Goal: Task Accomplishment & Management: Use online tool/utility

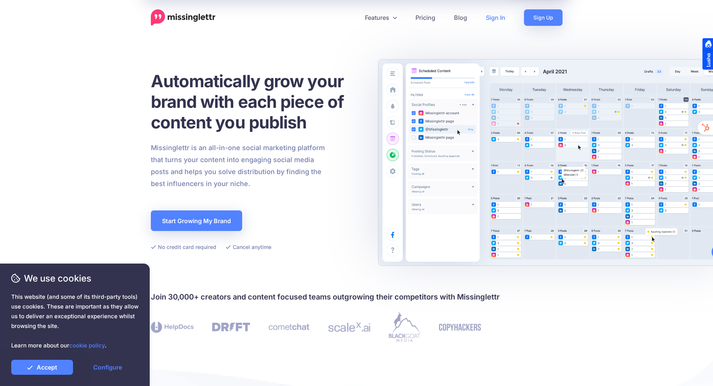
click at [496, 19] on link "Sign In" at bounding box center [495, 17] width 38 height 16
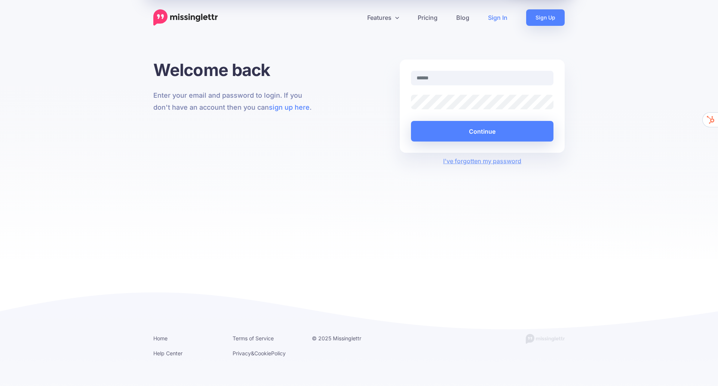
type input "**********"
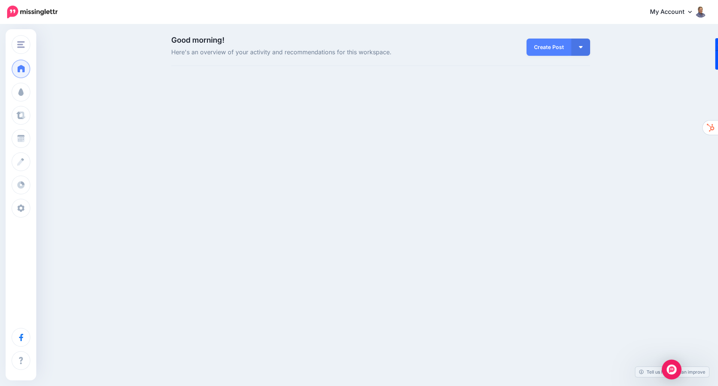
click at [675, 374] on div "Open Intercom Messenger" at bounding box center [672, 369] width 20 height 20
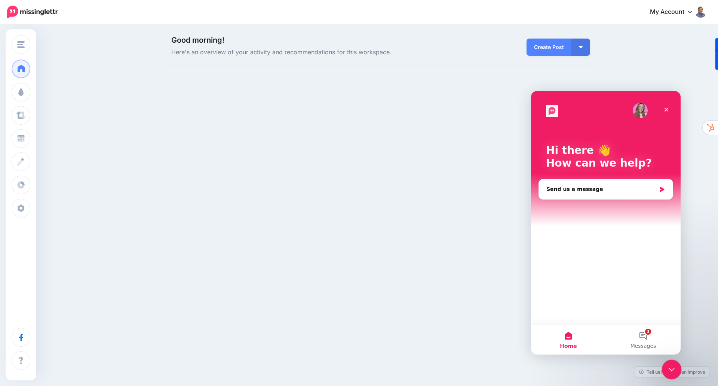
click at [674, 368] on icon "Close Intercom Messenger" at bounding box center [670, 368] width 9 height 9
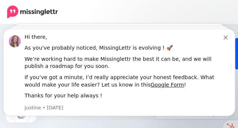
scroll to position [7, 0]
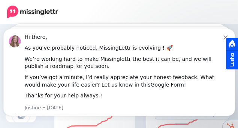
click at [226, 38] on div at bounding box center [232, 53] width 12 height 31
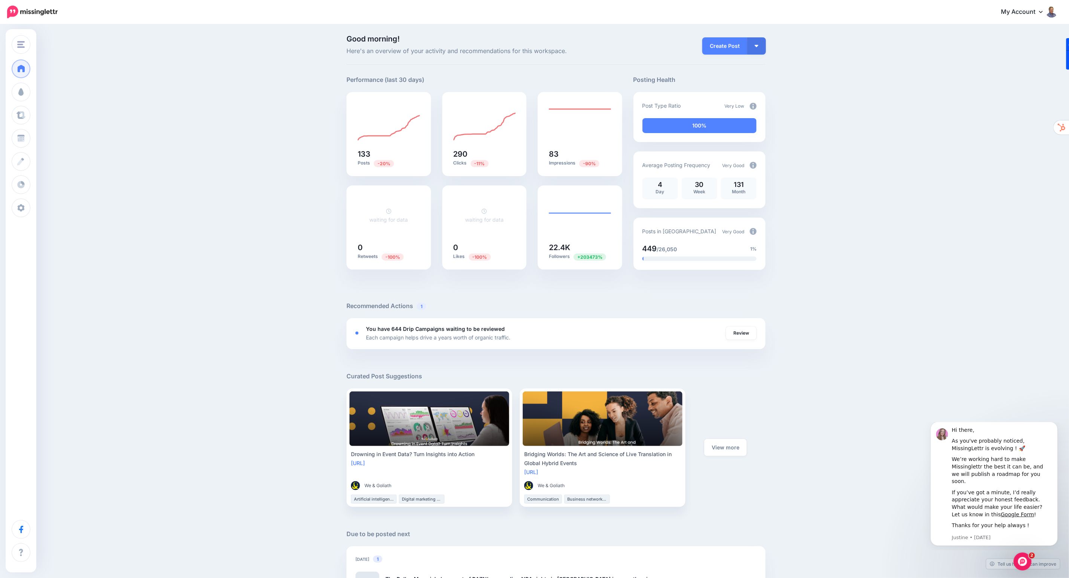
scroll to position [0, 0]
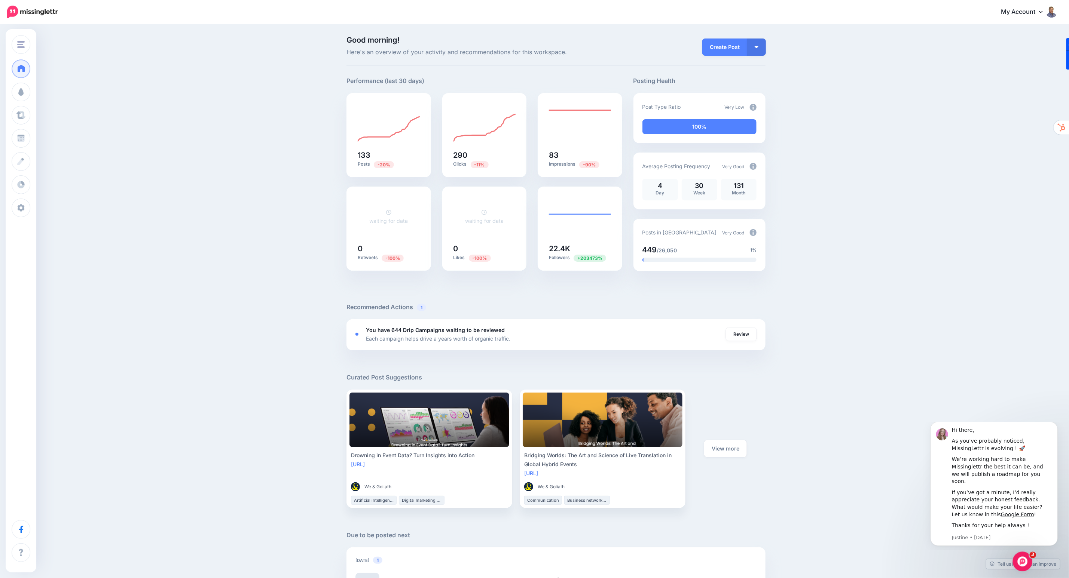
drag, startPoint x: 1020, startPoint y: 561, endPoint x: 1140, endPoint y: 624, distance: 135.9
click at [718, 385] on html at bounding box center [1021, 561] width 18 height 18
click at [718, 385] on icon "Open Intercom Messenger" at bounding box center [1021, 561] width 12 height 12
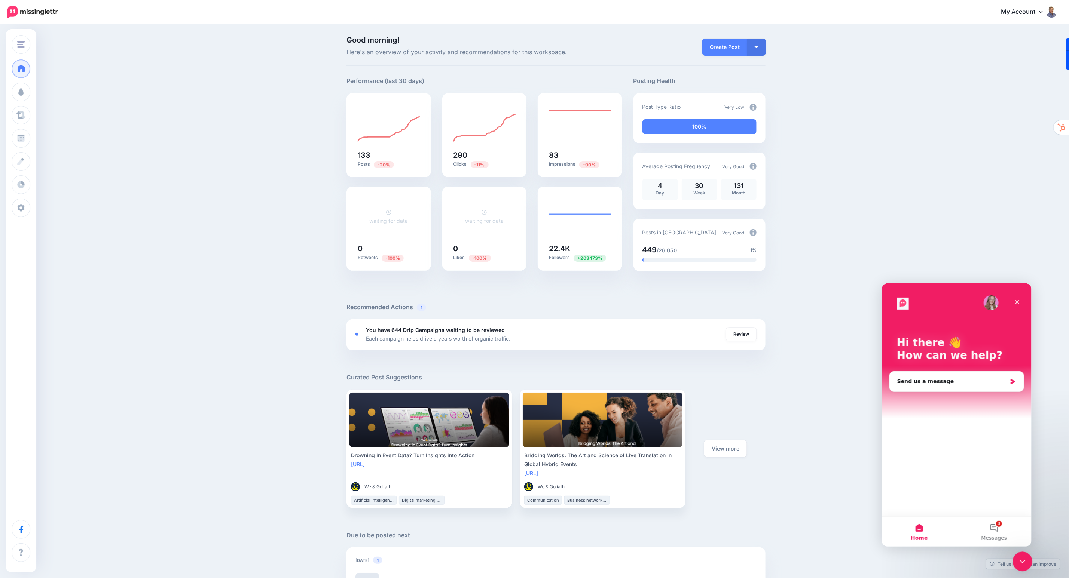
click at [718, 385] on icon "Close Intercom Messenger" at bounding box center [1021, 560] width 9 height 9
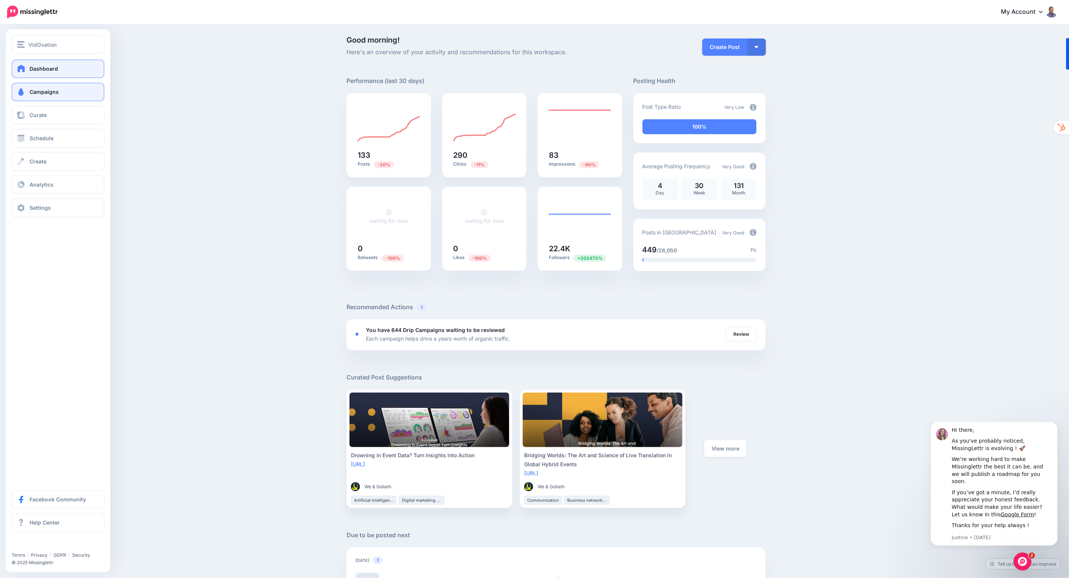
click at [46, 91] on span "Campaigns" at bounding box center [44, 92] width 29 height 6
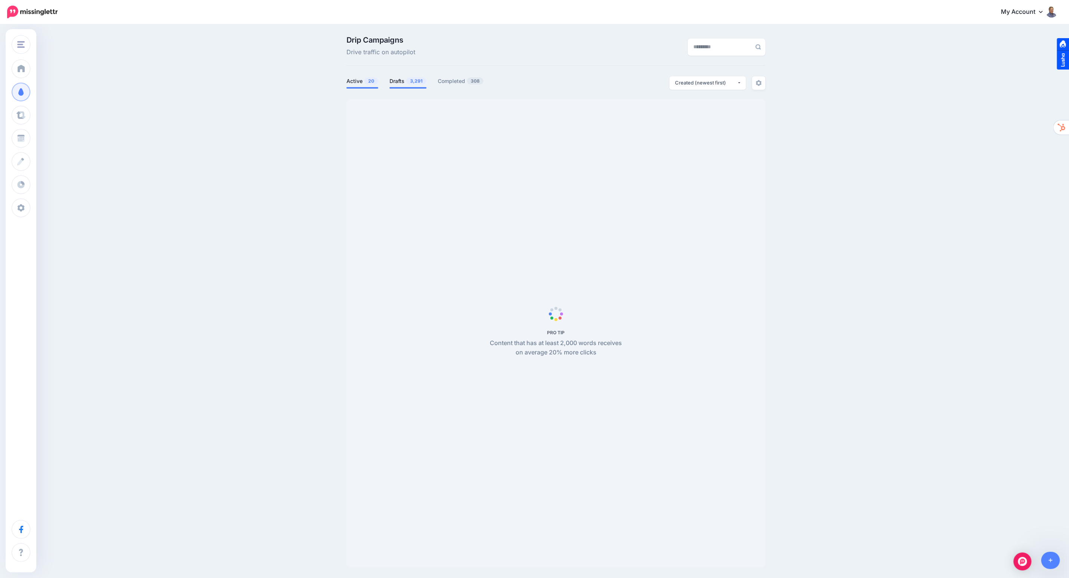
click at [407, 80] on link "Drafts 3,291" at bounding box center [407, 81] width 37 height 9
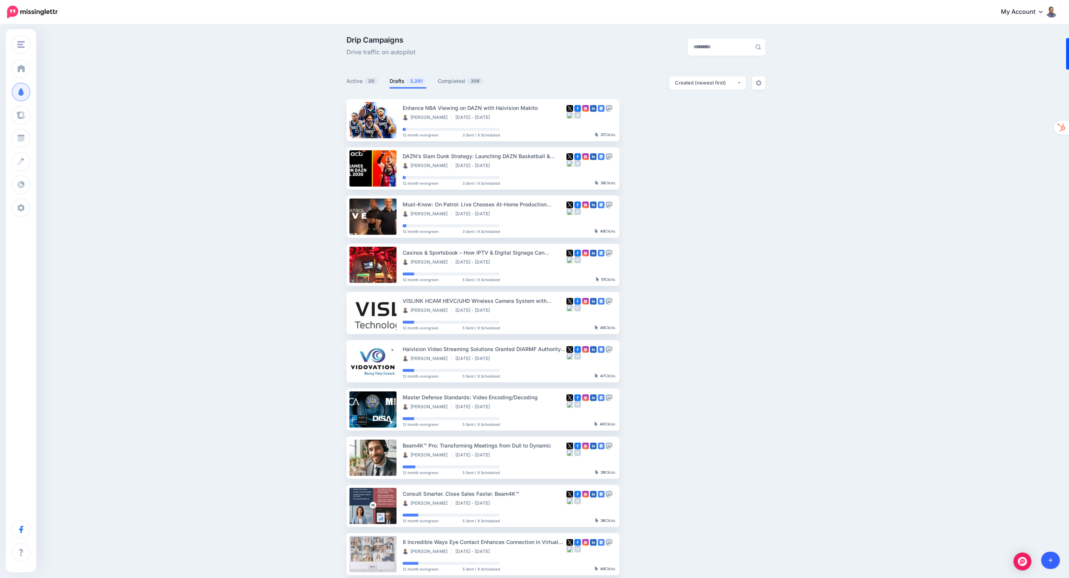
click at [1053, 559] on link at bounding box center [1050, 560] width 19 height 17
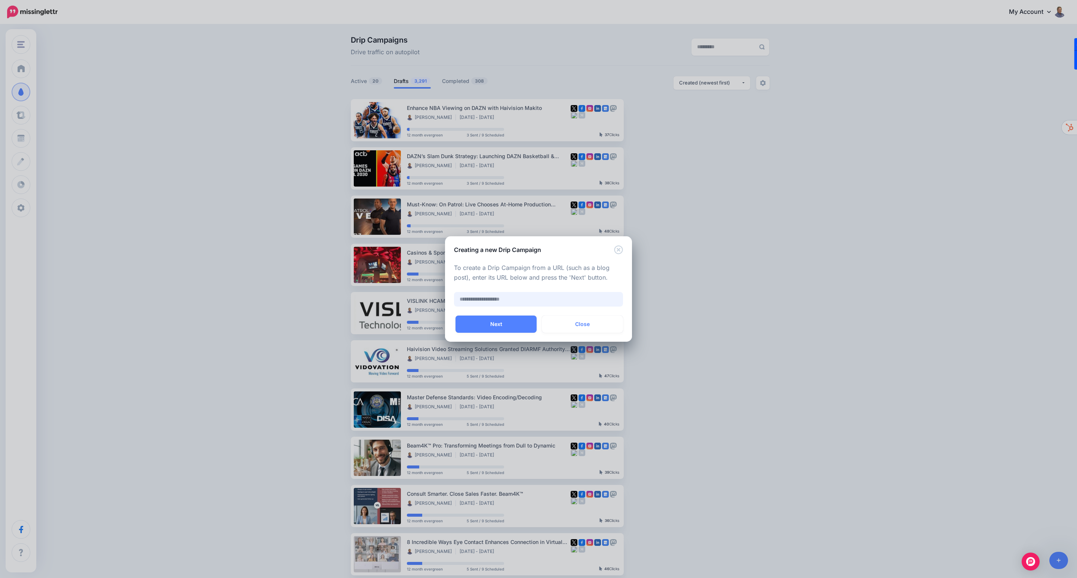
paste input "**********"
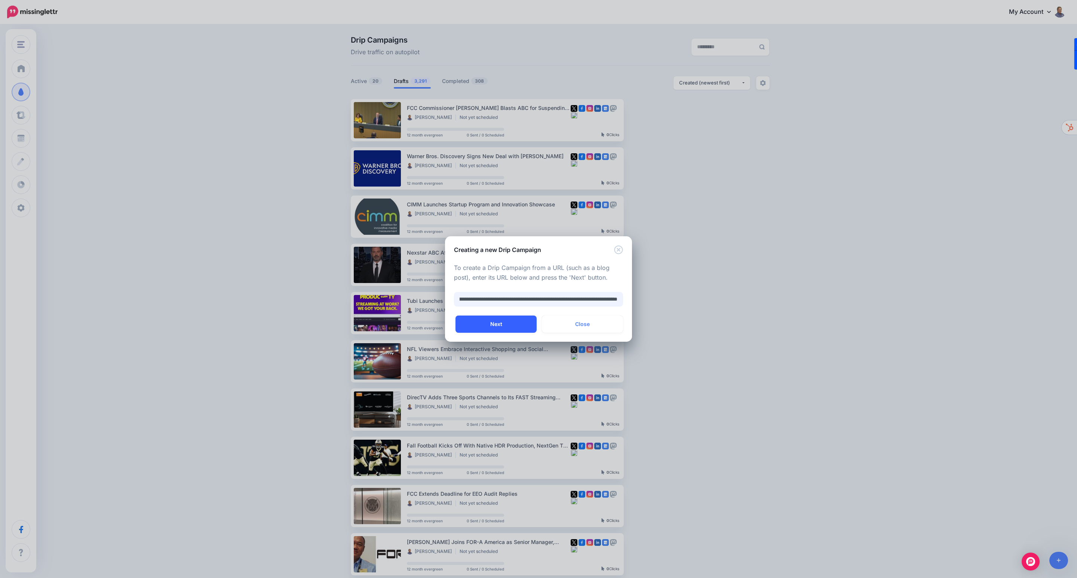
type input "**********"
click at [509, 323] on button "Next" at bounding box center [496, 324] width 81 height 17
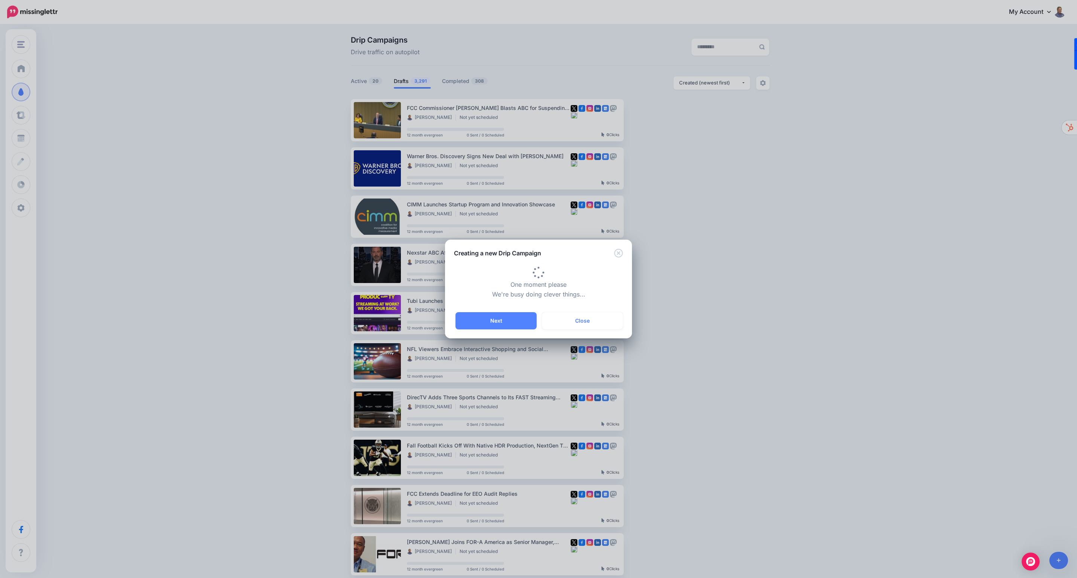
type input "**********"
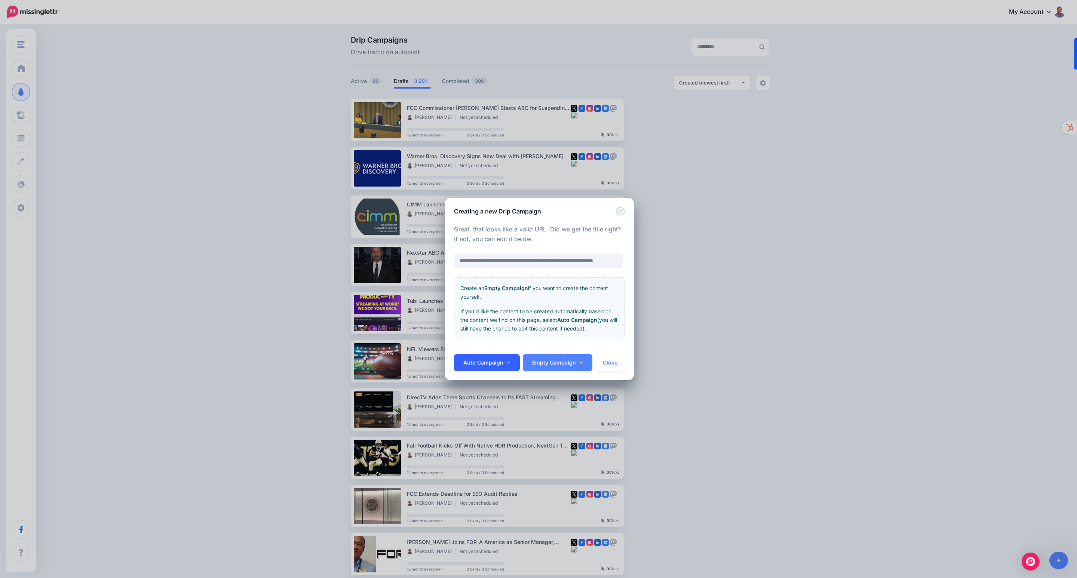
click at [503, 359] on link "Auto Campaign" at bounding box center [487, 362] width 66 height 17
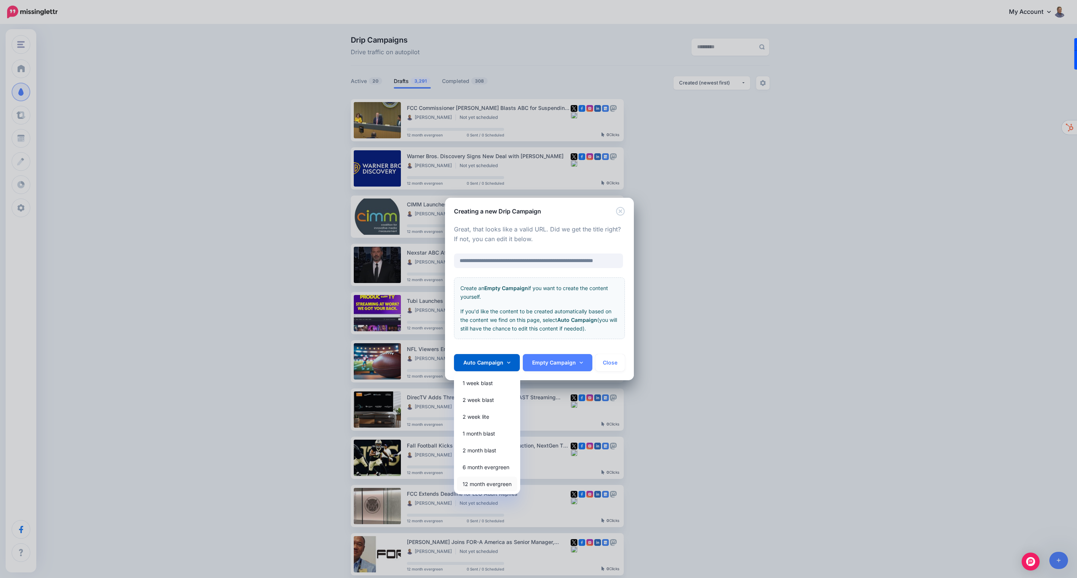
click at [477, 481] on link "12 month evergreen" at bounding box center [487, 484] width 60 height 15
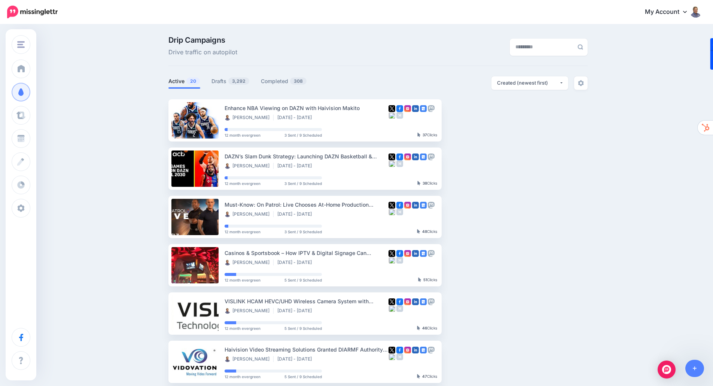
drag, startPoint x: 1044, startPoint y: 0, endPoint x: 598, endPoint y: 245, distance: 509.1
click at [598, 245] on div "Drip Campaigns Drive traffic on autopilot Active 20 3,292 308" at bounding box center [356, 326] width 713 height 603
click at [227, 78] on link "Drafts 3,292" at bounding box center [230, 81] width 38 height 9
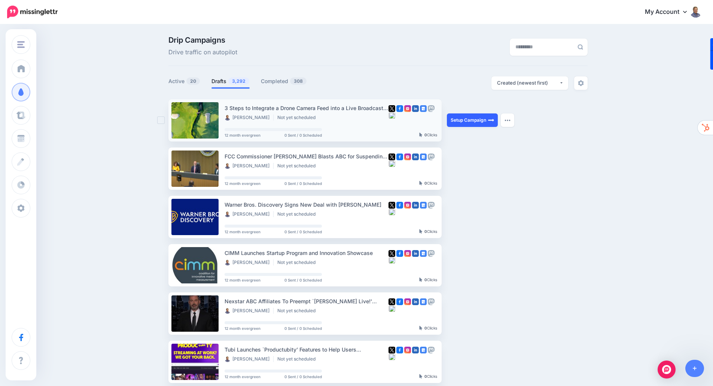
click at [463, 123] on link "Setup Campaign" at bounding box center [472, 119] width 51 height 13
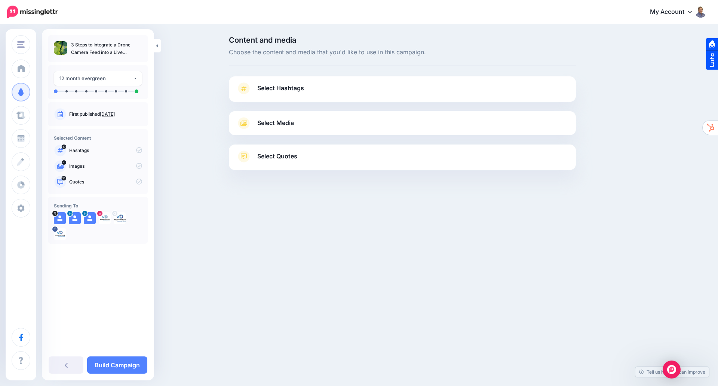
click at [293, 89] on span "Select Hashtags" at bounding box center [280, 88] width 47 height 10
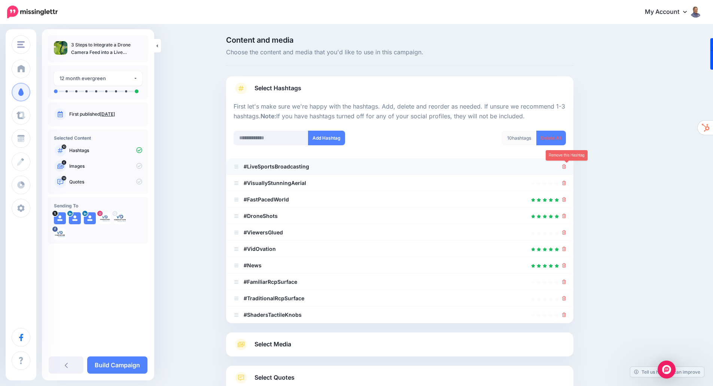
click at [564, 169] on icon at bounding box center [564, 166] width 4 height 4
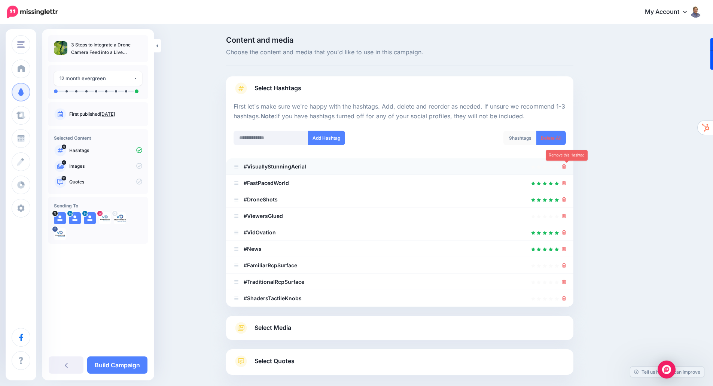
click at [565, 168] on icon at bounding box center [564, 166] width 4 height 4
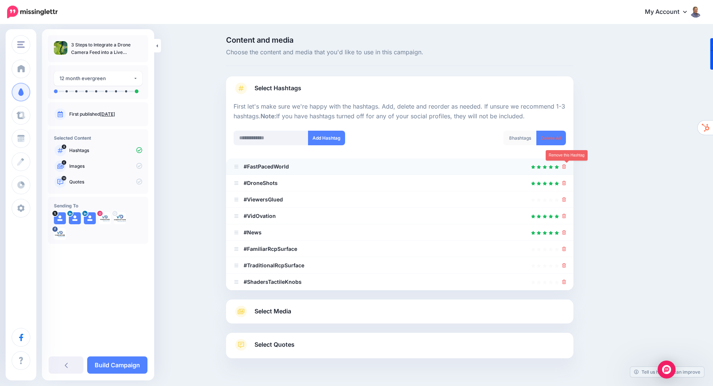
click at [566, 167] on icon at bounding box center [564, 166] width 4 height 4
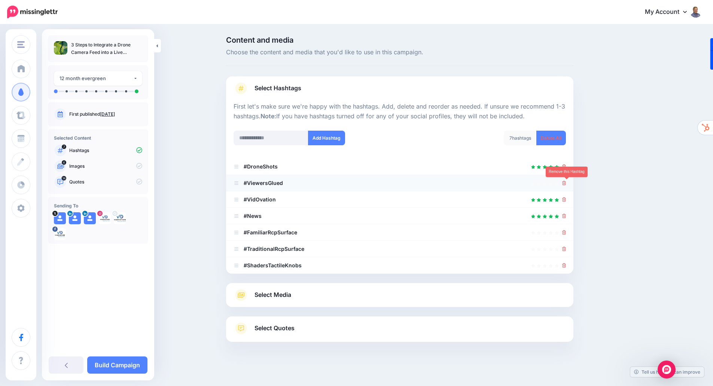
click at [564, 184] on icon at bounding box center [564, 183] width 4 height 4
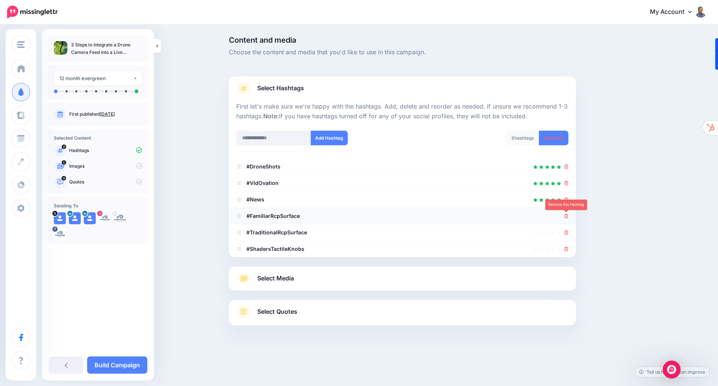
click at [567, 217] on icon at bounding box center [566, 216] width 4 height 4
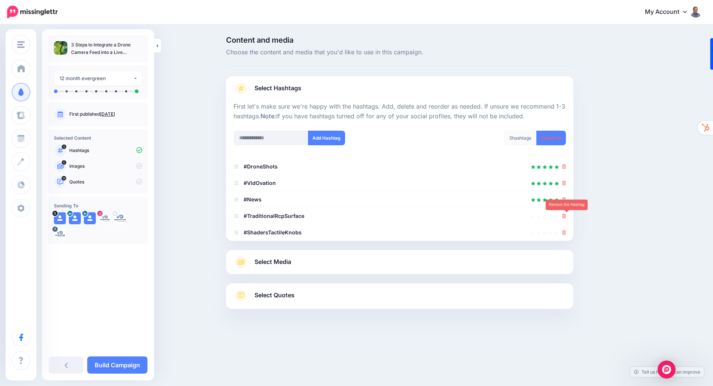
click at [566, 217] on icon at bounding box center [564, 216] width 4 height 4
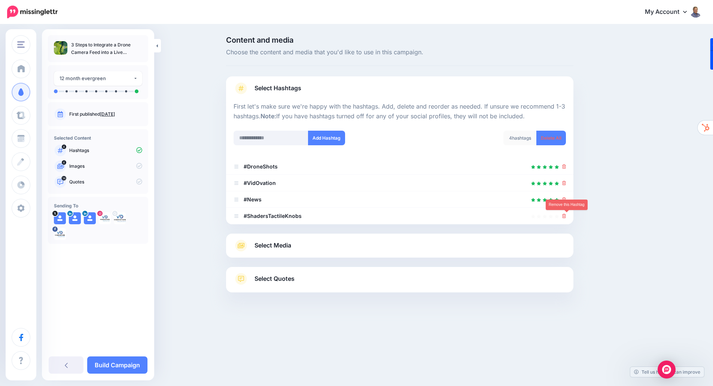
click at [566, 217] on icon at bounding box center [564, 216] width 4 height 4
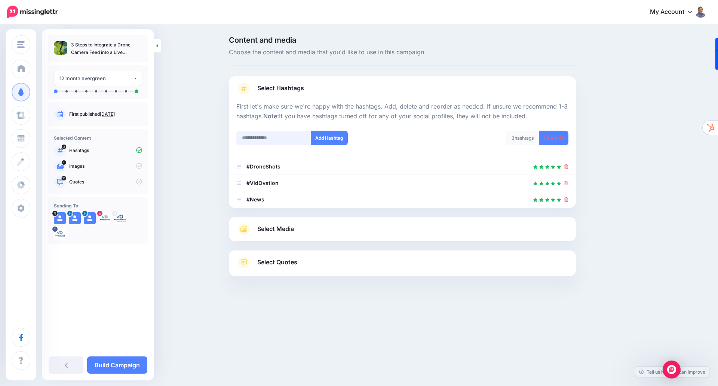
click at [290, 141] on input "text" at bounding box center [273, 138] width 75 height 15
type input "***"
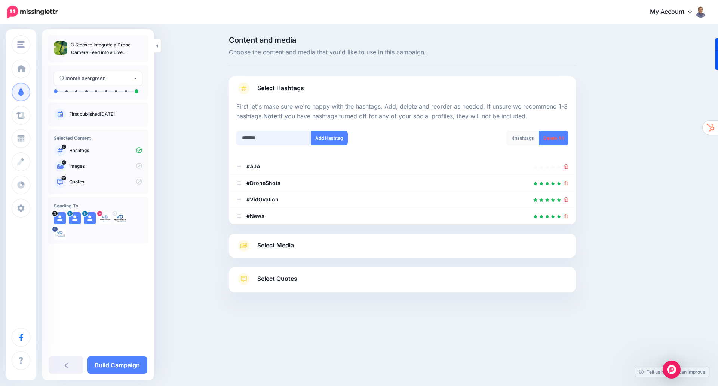
type input "********"
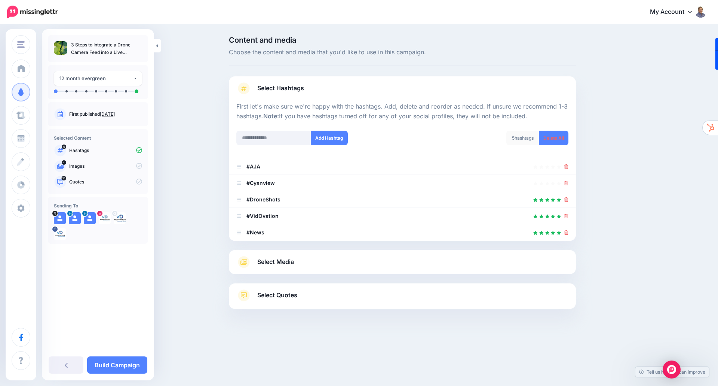
click at [286, 265] on span "Select Media" at bounding box center [275, 262] width 37 height 10
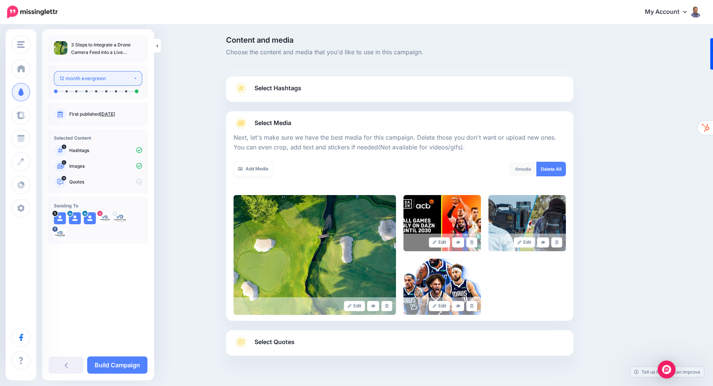
click at [105, 76] on div "12 month evergreen" at bounding box center [96, 78] width 74 height 9
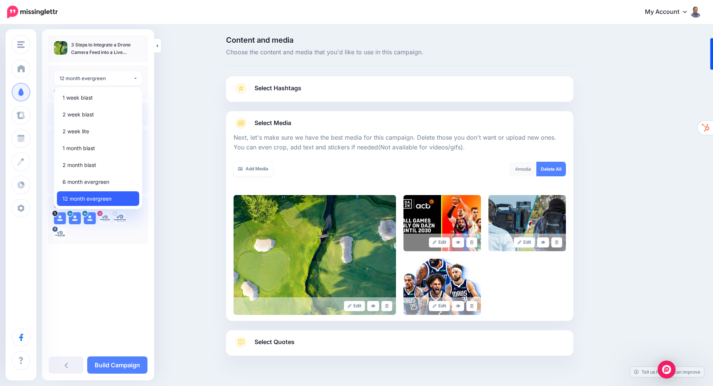
click at [100, 199] on span "12 month evergreen" at bounding box center [86, 198] width 49 height 9
select select "*****"
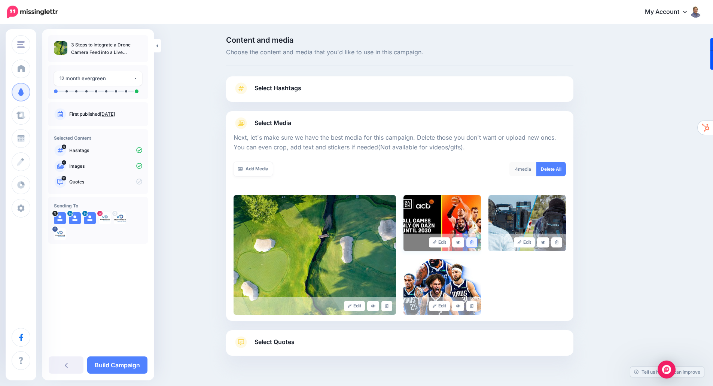
click at [473, 241] on icon at bounding box center [471, 242] width 3 height 4
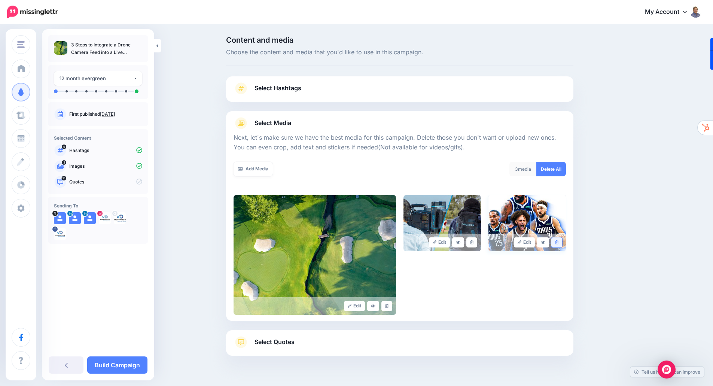
click at [562, 242] on link at bounding box center [556, 242] width 11 height 10
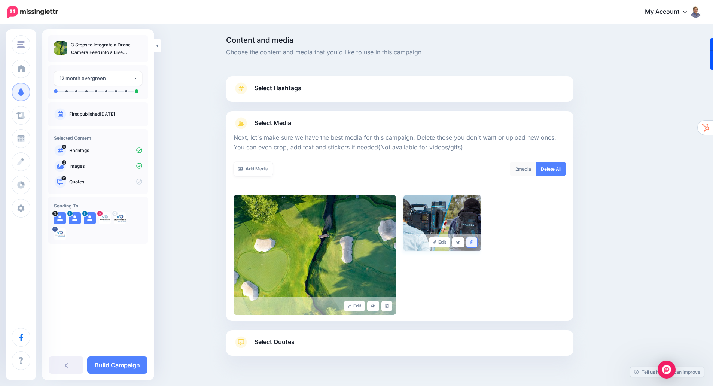
click at [477, 243] on link at bounding box center [471, 242] width 11 height 10
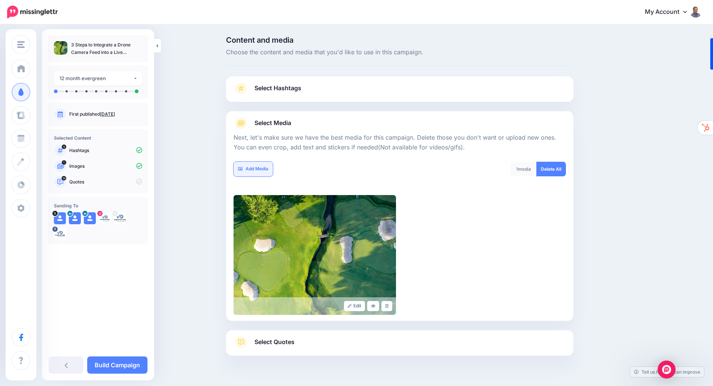
click at [261, 169] on link "Add Media" at bounding box center [252, 169] width 39 height 15
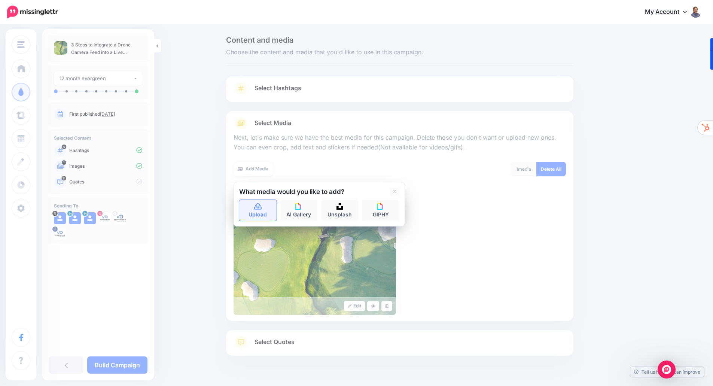
click at [262, 214] on link "Upload" at bounding box center [257, 210] width 37 height 21
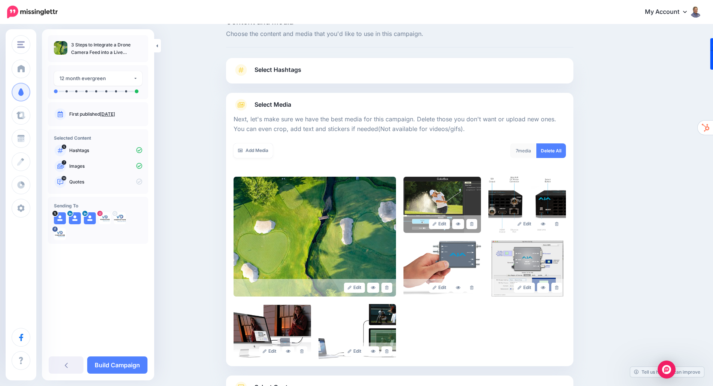
scroll to position [82, 0]
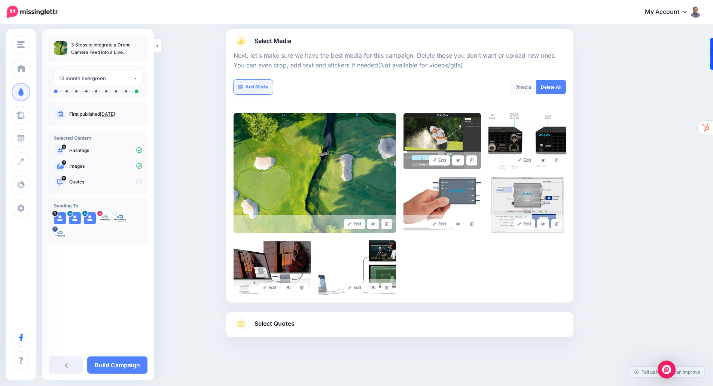
click at [263, 89] on link "Add Media" at bounding box center [252, 87] width 39 height 15
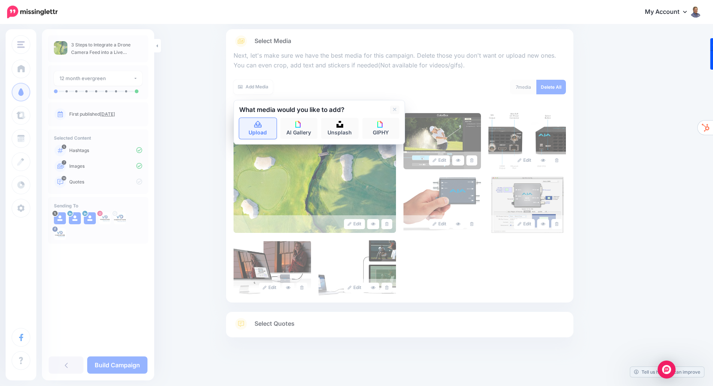
click at [261, 128] on icon at bounding box center [258, 124] width 9 height 7
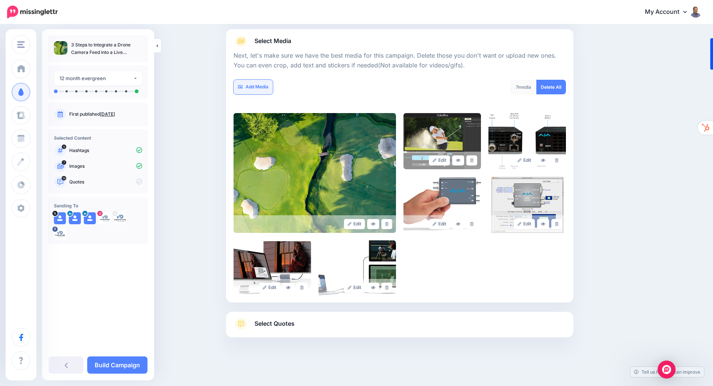
click at [264, 91] on link "Add Media" at bounding box center [252, 87] width 39 height 15
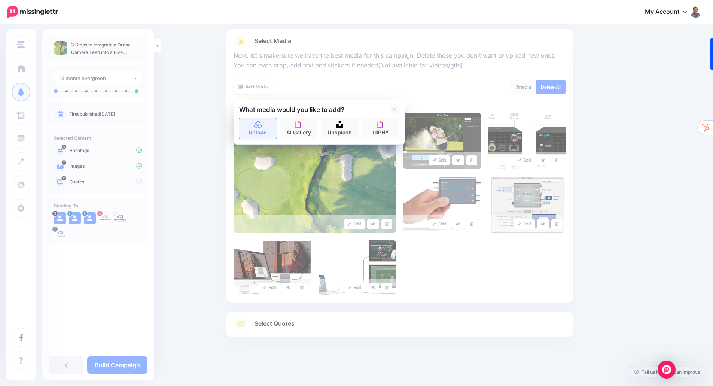
click at [258, 131] on link "Upload" at bounding box center [257, 128] width 37 height 21
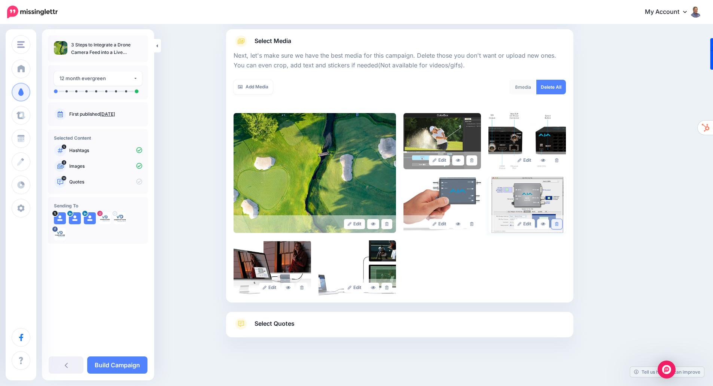
click at [558, 225] on icon at bounding box center [556, 224] width 3 height 4
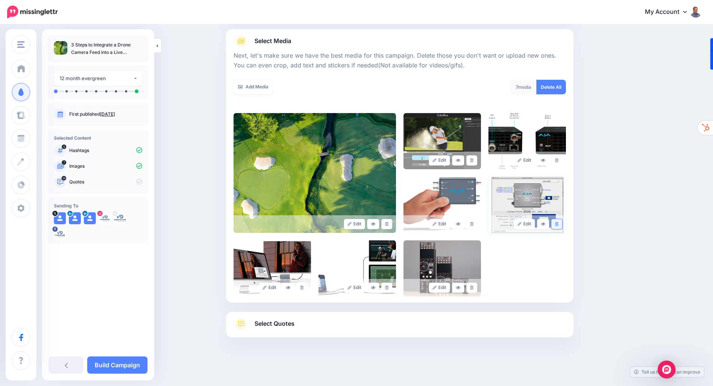
click at [558, 226] on icon at bounding box center [556, 224] width 3 height 4
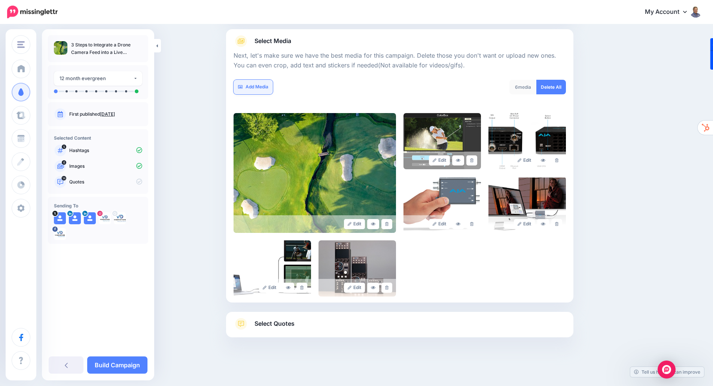
click at [261, 88] on link "Add Media" at bounding box center [252, 87] width 39 height 15
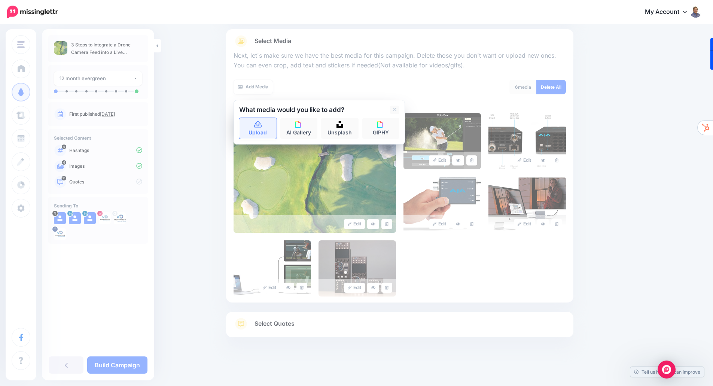
click at [261, 132] on link "Upload" at bounding box center [257, 128] width 37 height 21
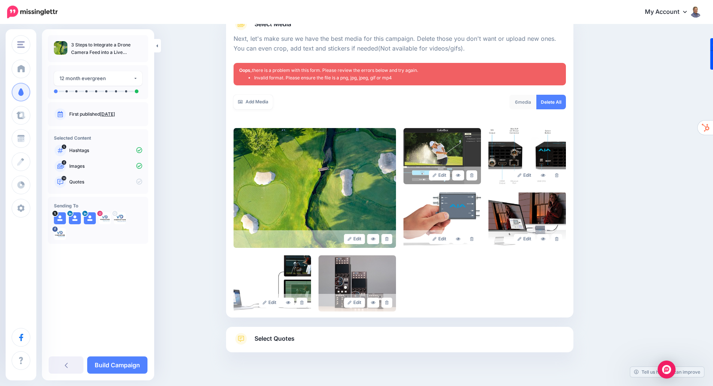
scroll to position [114, 0]
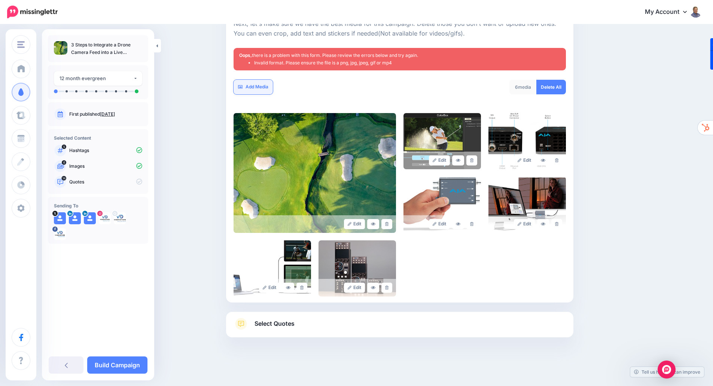
click at [250, 88] on link "Add Media" at bounding box center [252, 87] width 39 height 15
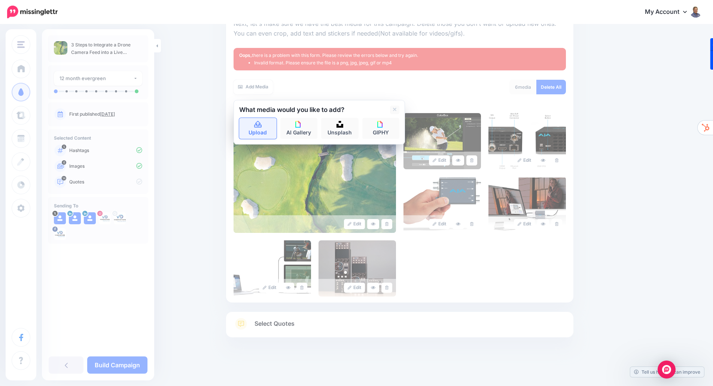
click at [254, 126] on link "Upload" at bounding box center [257, 128] width 37 height 21
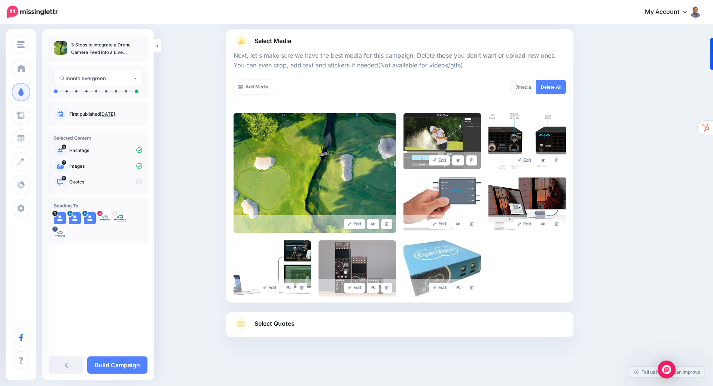
click at [285, 327] on span "Select Quotes" at bounding box center [274, 323] width 40 height 10
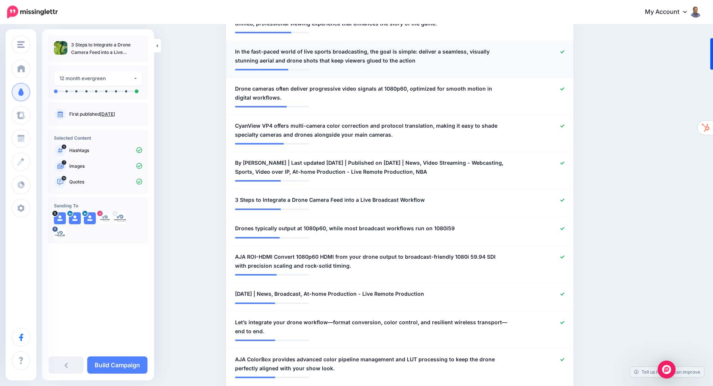
scroll to position [381, 0]
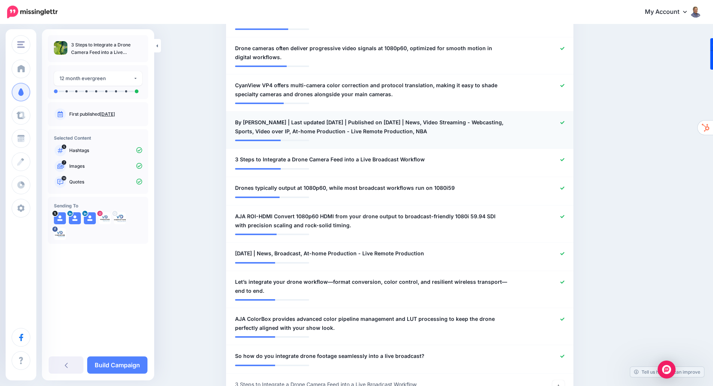
click at [563, 122] on icon at bounding box center [562, 122] width 4 height 4
click at [564, 254] on icon at bounding box center [562, 253] width 4 height 4
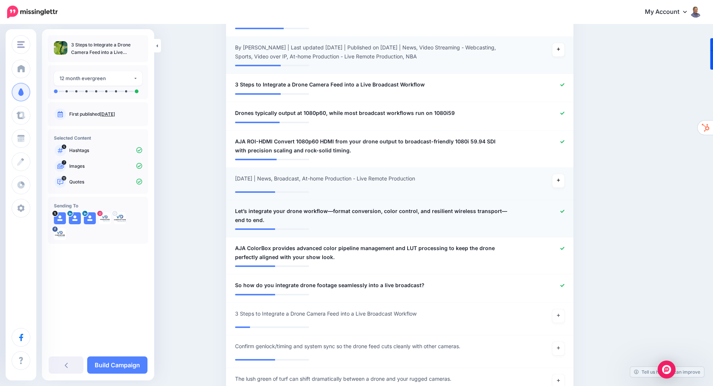
scroll to position [493, 0]
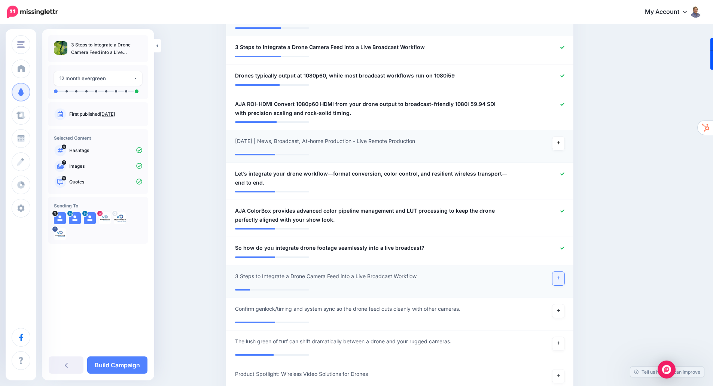
click at [560, 278] on icon at bounding box center [558, 277] width 3 height 3
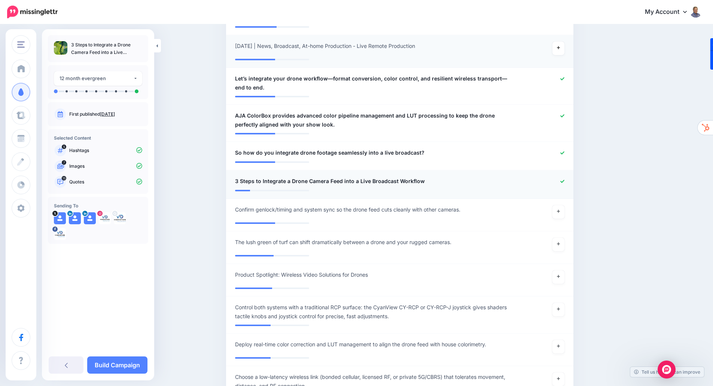
scroll to position [606, 0]
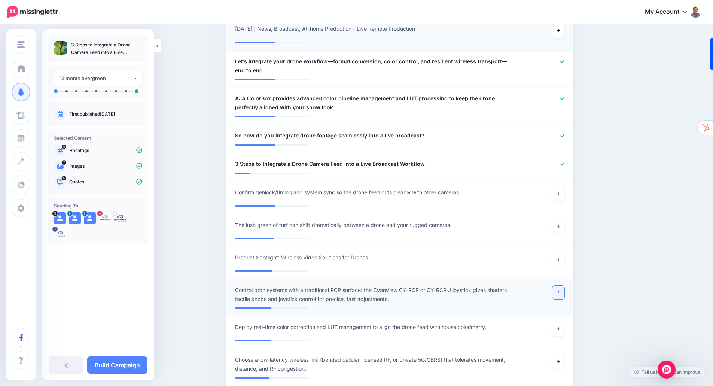
click at [560, 293] on icon at bounding box center [558, 292] width 3 height 4
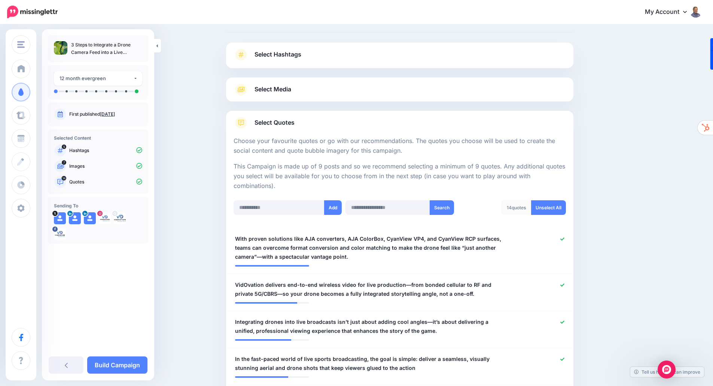
scroll to position [0, 0]
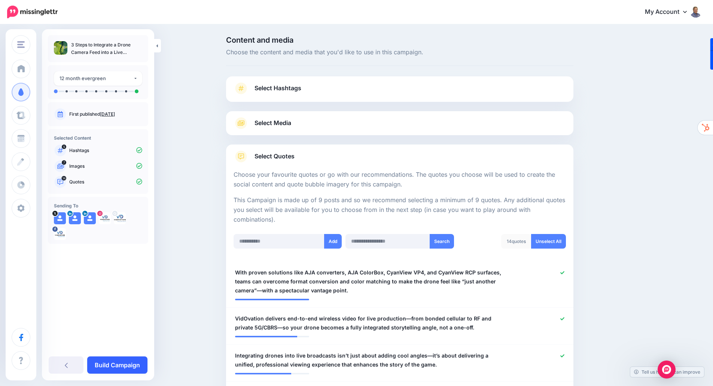
click at [109, 364] on link "Build Campaign" at bounding box center [117, 364] width 60 height 17
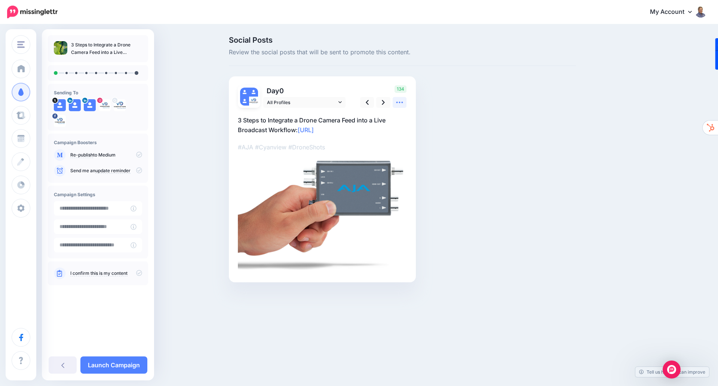
click at [402, 106] on icon at bounding box center [400, 102] width 8 height 8
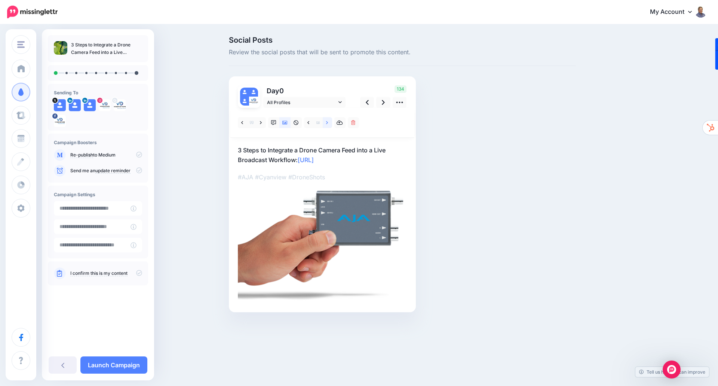
click at [327, 123] on icon at bounding box center [327, 122] width 2 height 5
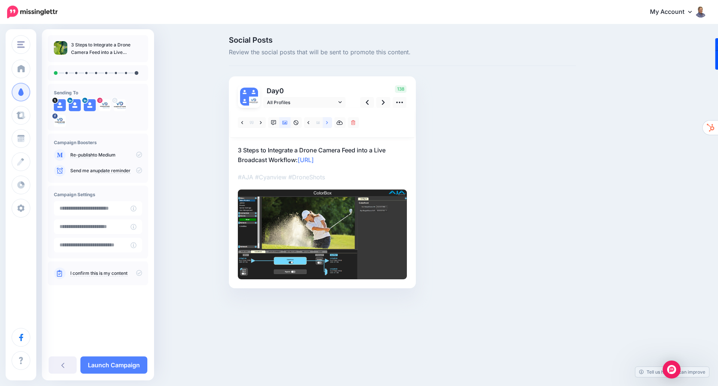
click at [327, 123] on icon at bounding box center [327, 122] width 2 height 5
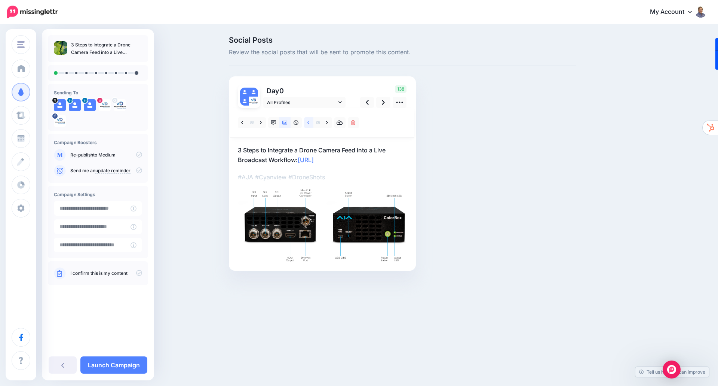
click at [308, 122] on icon at bounding box center [308, 122] width 2 height 3
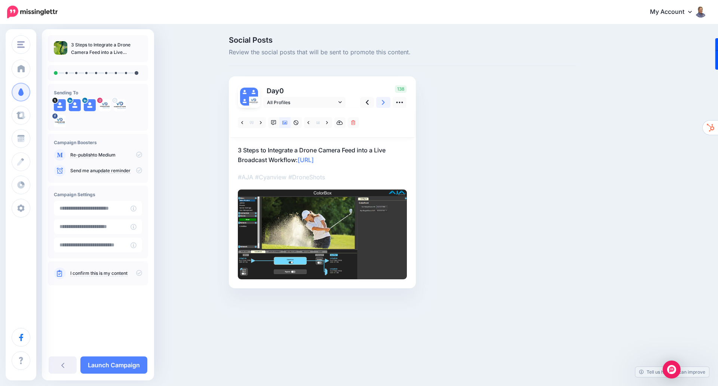
click at [382, 101] on icon at bounding box center [383, 102] width 3 height 8
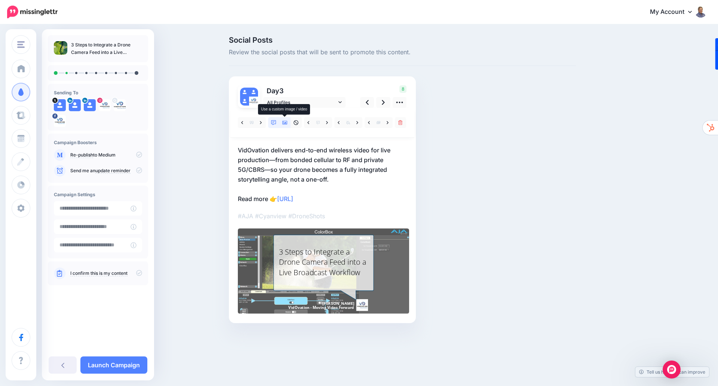
click at [287, 122] on icon at bounding box center [284, 123] width 5 height 4
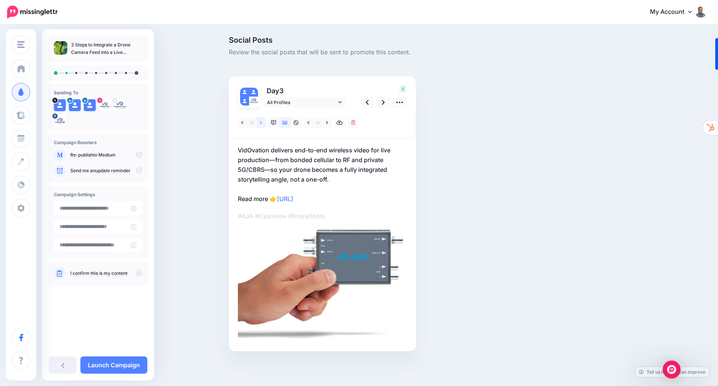
click at [261, 122] on icon at bounding box center [261, 122] width 2 height 3
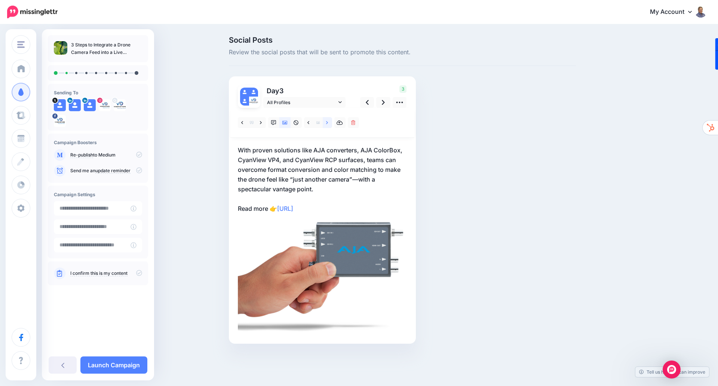
click at [328, 124] on link at bounding box center [327, 122] width 9 height 11
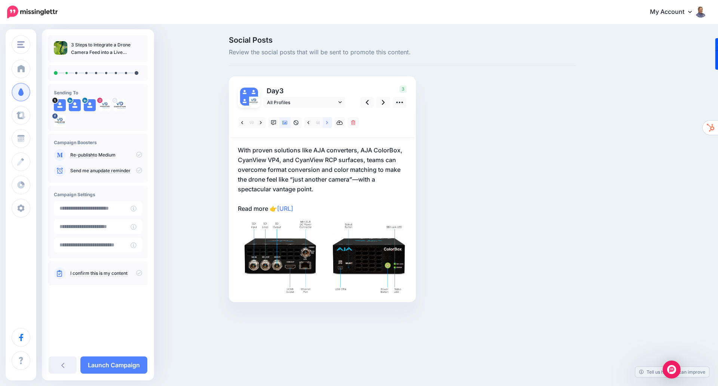
click at [328, 124] on link at bounding box center [327, 122] width 9 height 11
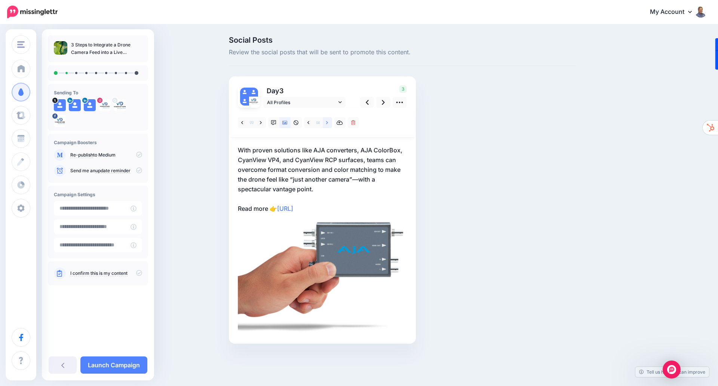
click at [328, 124] on link at bounding box center [327, 122] width 9 height 11
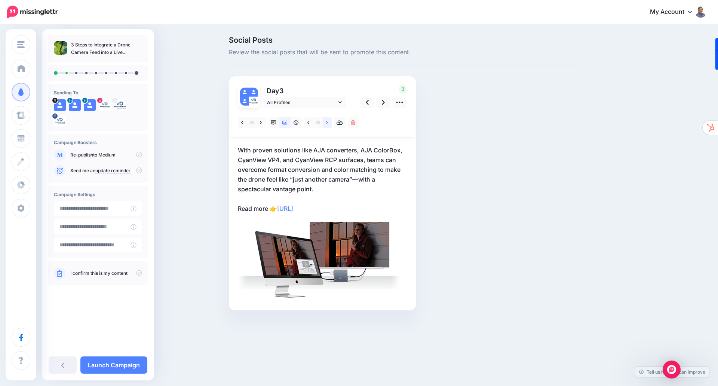
click at [328, 124] on link at bounding box center [327, 122] width 9 height 11
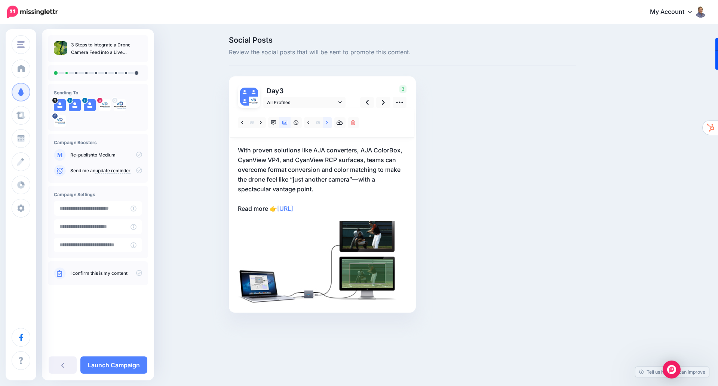
click at [328, 124] on link at bounding box center [327, 122] width 9 height 11
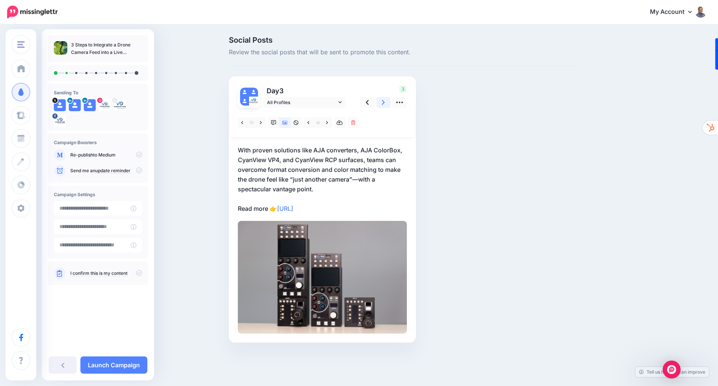
click at [384, 104] on icon at bounding box center [383, 102] width 3 height 8
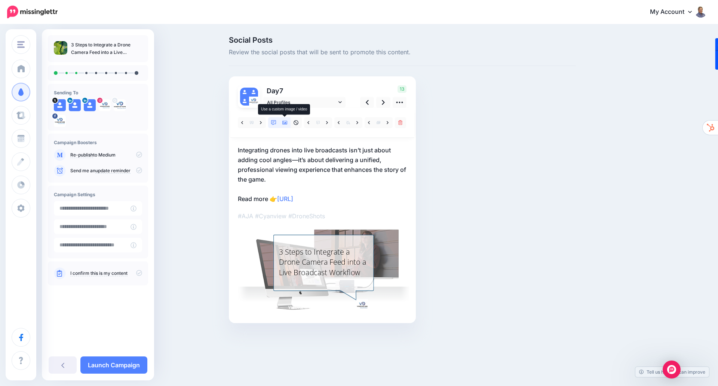
click at [285, 124] on icon at bounding box center [284, 122] width 5 height 5
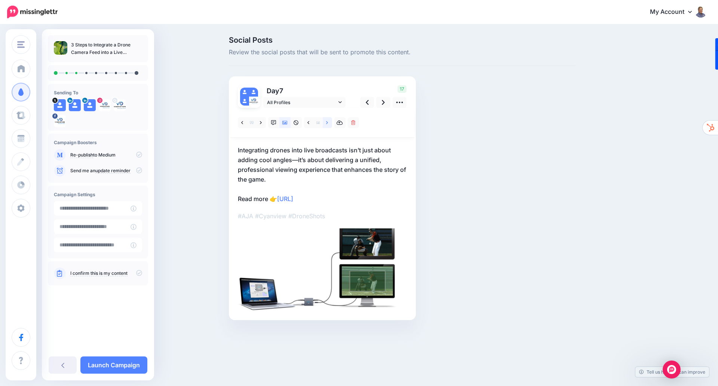
click at [326, 120] on icon at bounding box center [327, 122] width 2 height 5
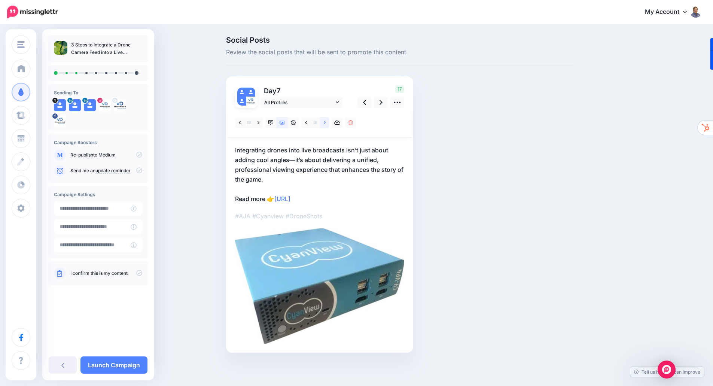
click at [325, 120] on icon at bounding box center [325, 122] width 2 height 5
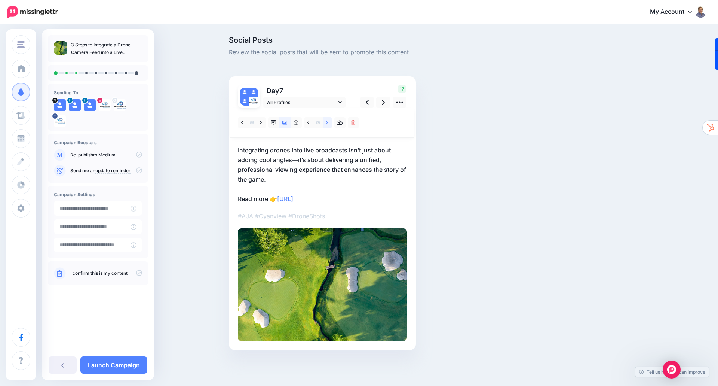
click at [326, 120] on icon at bounding box center [327, 122] width 2 height 5
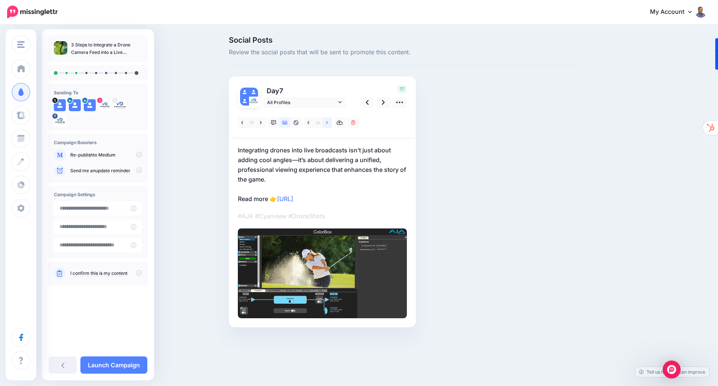
click at [326, 120] on icon at bounding box center [327, 122] width 2 height 5
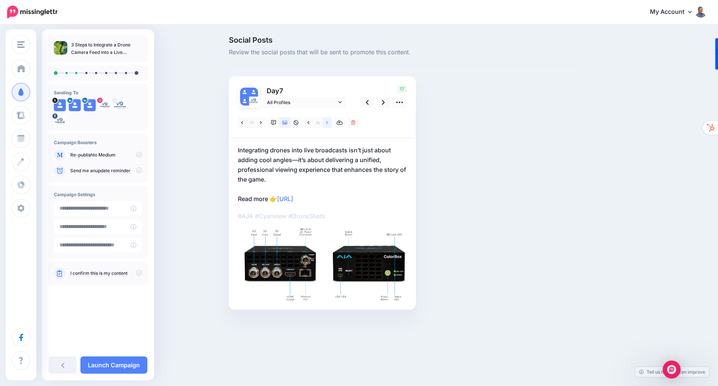
click at [326, 120] on icon at bounding box center [327, 122] width 2 height 5
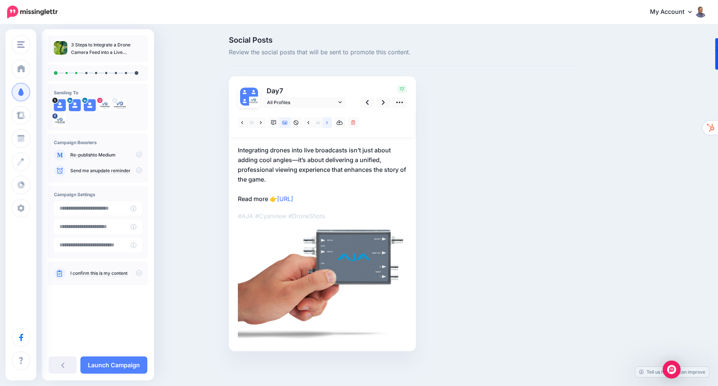
click at [326, 120] on icon at bounding box center [327, 122] width 2 height 5
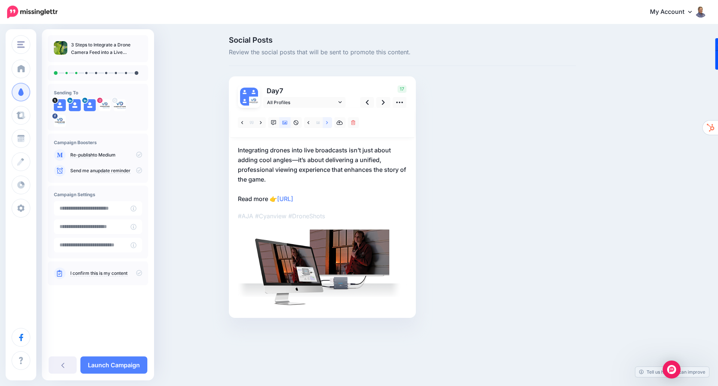
click at [326, 120] on icon at bounding box center [327, 122] width 2 height 5
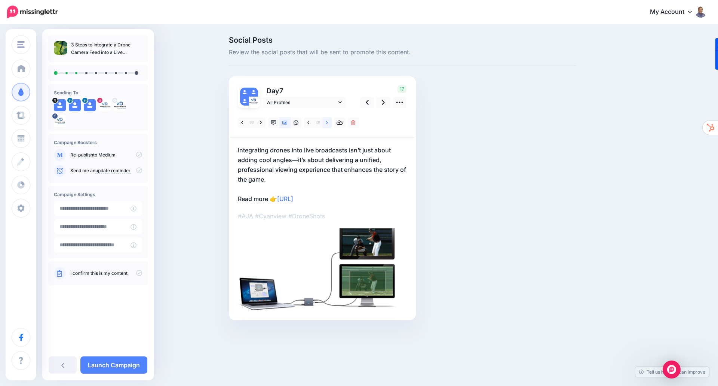
click at [326, 120] on icon at bounding box center [327, 122] width 2 height 5
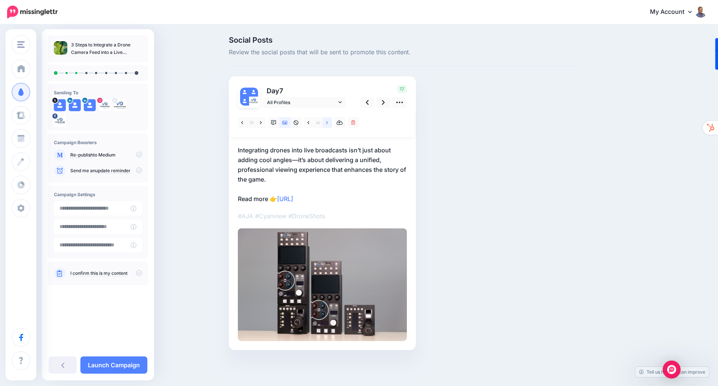
click at [326, 120] on icon at bounding box center [327, 122] width 2 height 5
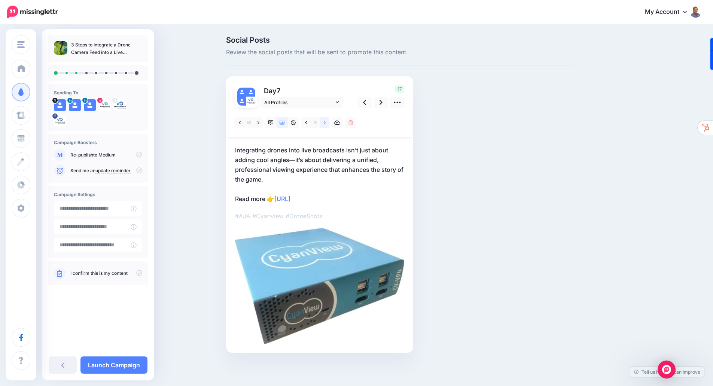
click at [325, 120] on icon at bounding box center [325, 122] width 2 height 5
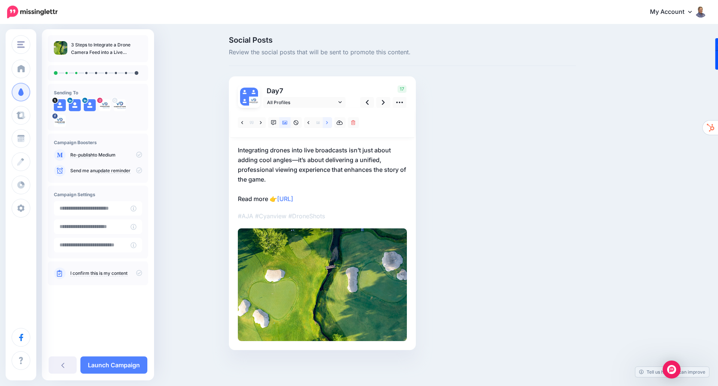
click at [326, 120] on icon at bounding box center [327, 122] width 2 height 5
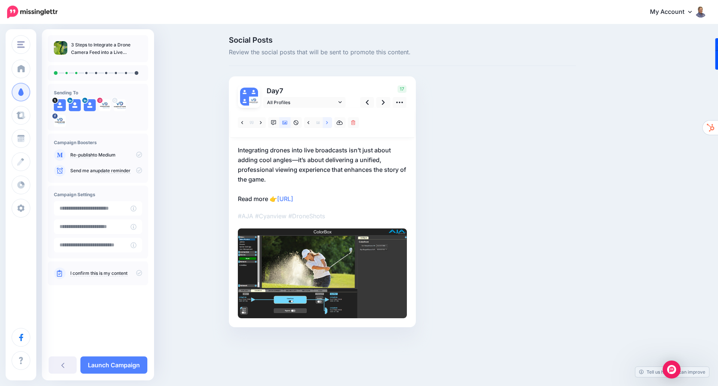
click at [326, 120] on icon at bounding box center [327, 122] width 2 height 5
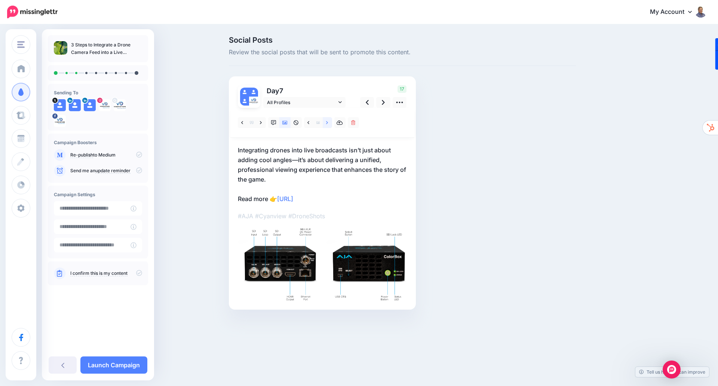
click at [326, 120] on icon at bounding box center [327, 122] width 2 height 5
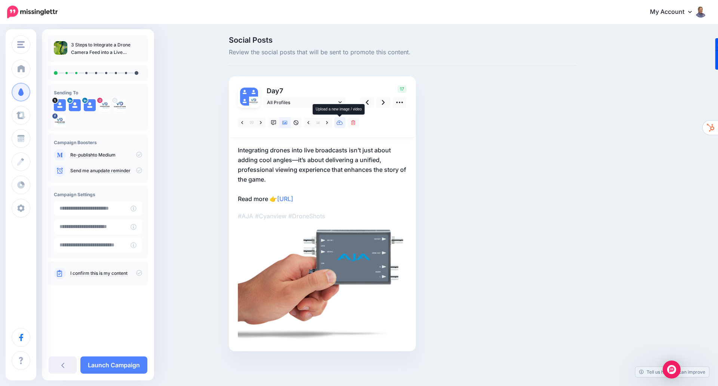
click at [338, 123] on icon at bounding box center [340, 122] width 6 height 5
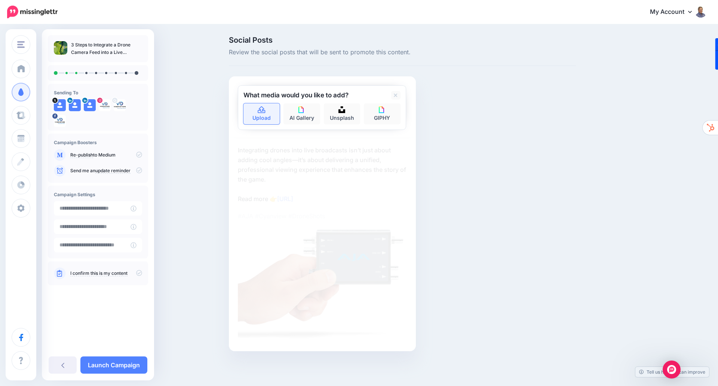
click at [259, 115] on link "Upload" at bounding box center [262, 113] width 37 height 21
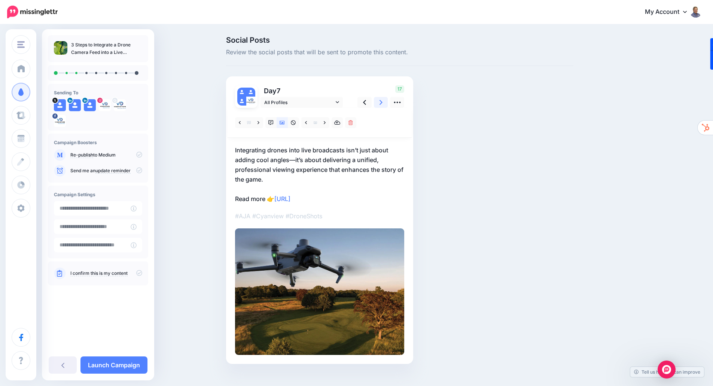
click at [381, 105] on link at bounding box center [381, 102] width 14 height 11
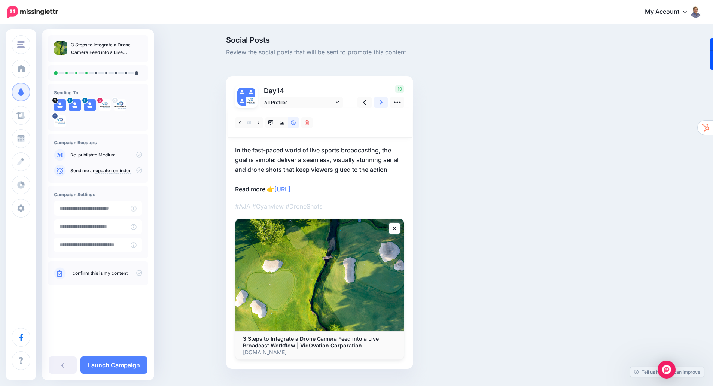
click at [382, 103] on icon at bounding box center [380, 102] width 3 height 8
click at [285, 125] on link at bounding box center [281, 122] width 11 height 11
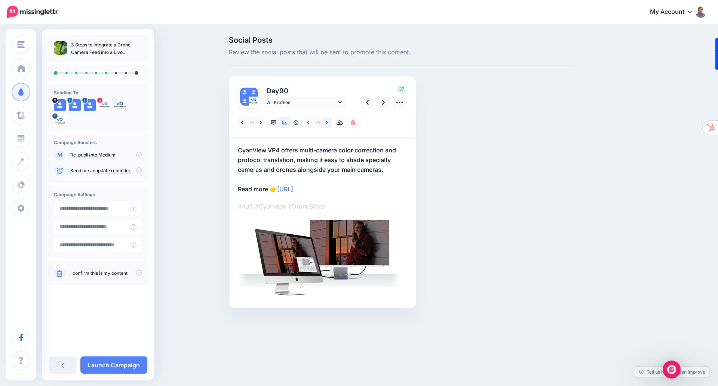
click at [328, 121] on icon at bounding box center [327, 122] width 2 height 5
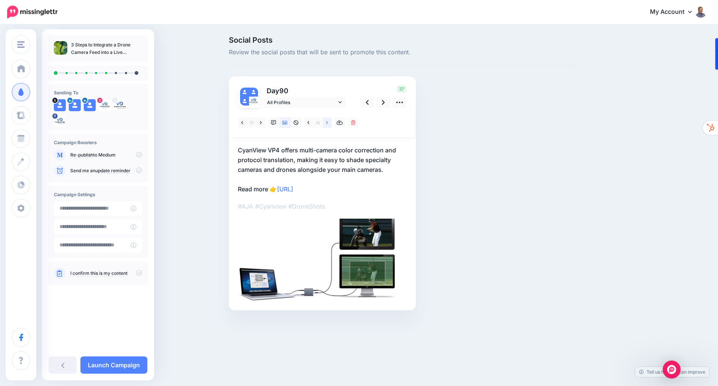
click at [328, 121] on icon at bounding box center [327, 122] width 2 height 5
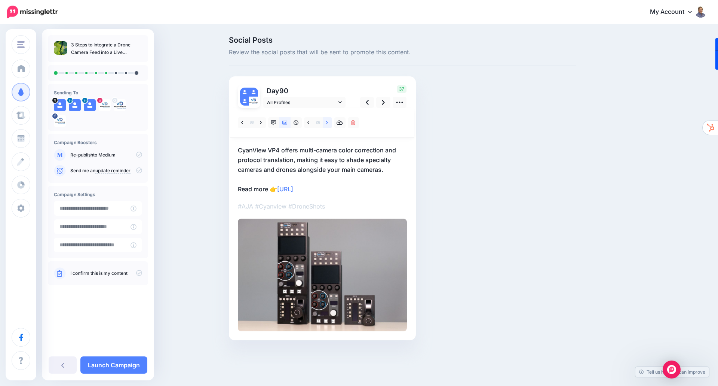
click at [328, 121] on icon at bounding box center [327, 122] width 2 height 5
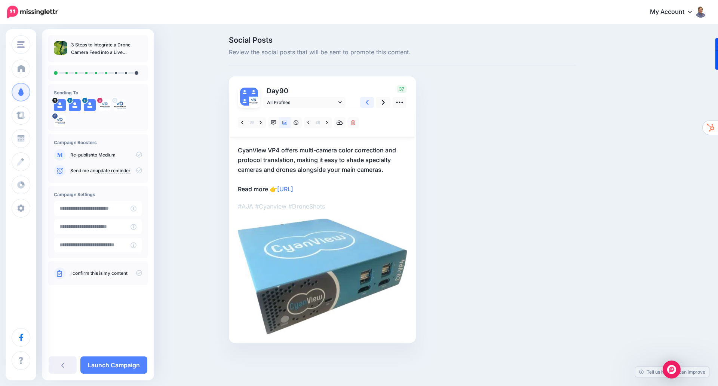
click at [371, 103] on link at bounding box center [367, 102] width 14 height 11
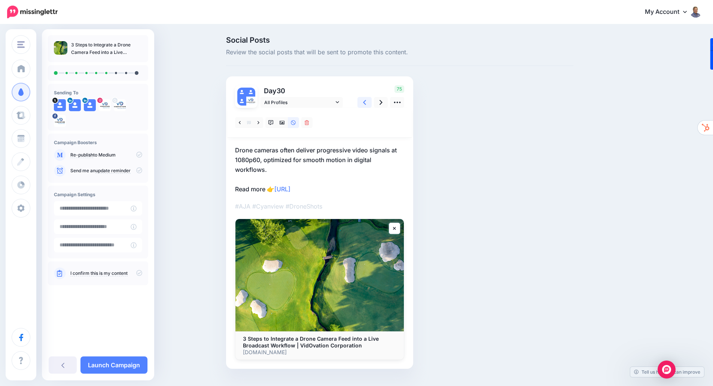
click at [371, 103] on link at bounding box center [364, 102] width 14 height 11
click at [382, 103] on icon at bounding box center [380, 102] width 3 height 8
click at [382, 102] on icon at bounding box center [380, 102] width 3 height 5
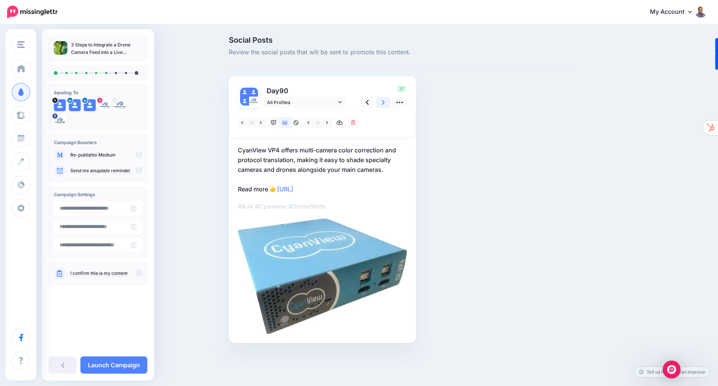
click at [384, 102] on icon at bounding box center [383, 102] width 3 height 5
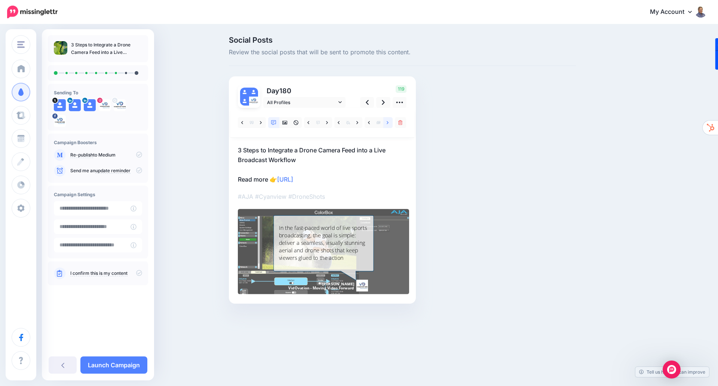
click at [387, 122] on icon at bounding box center [388, 122] width 2 height 5
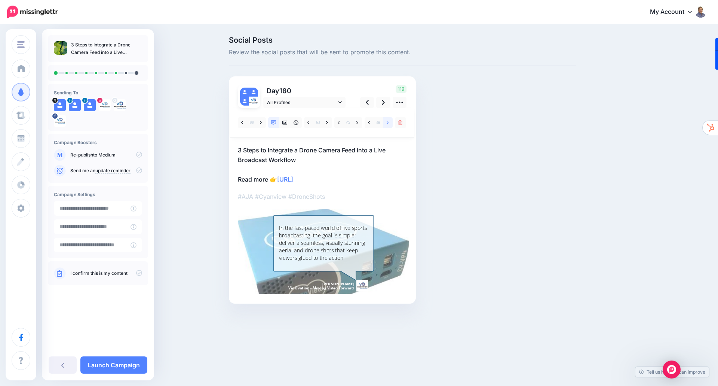
click at [386, 122] on link at bounding box center [387, 122] width 9 height 11
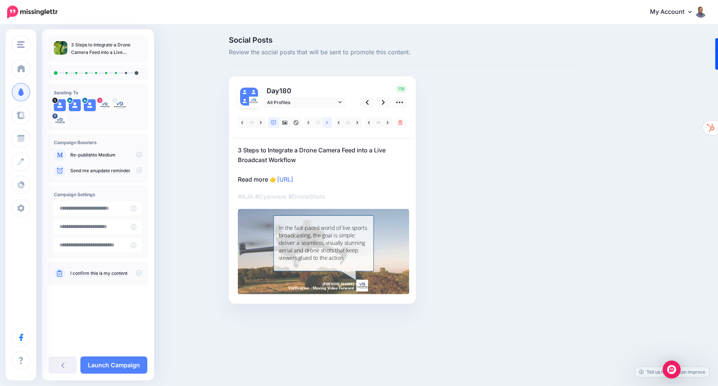
click at [328, 123] on link at bounding box center [327, 122] width 9 height 11
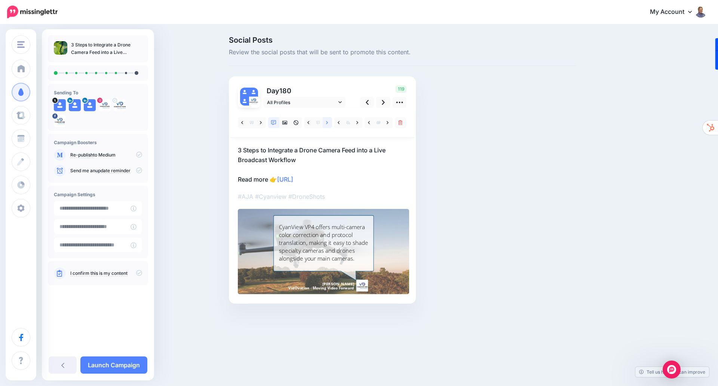
click at [328, 123] on link at bounding box center [327, 122] width 9 height 11
click at [287, 123] on icon at bounding box center [284, 122] width 5 height 5
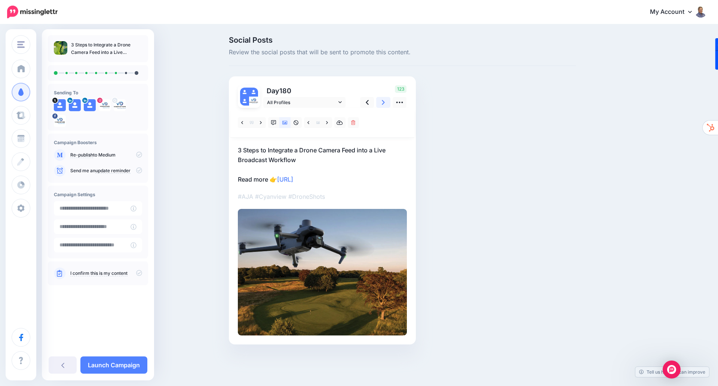
click at [381, 101] on link at bounding box center [383, 102] width 14 height 11
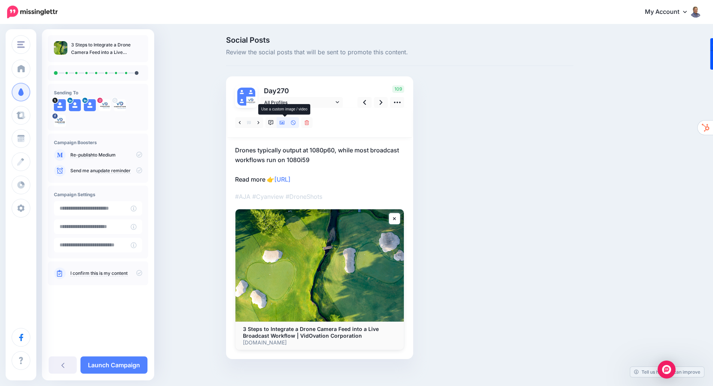
click at [287, 125] on link at bounding box center [281, 122] width 11 height 11
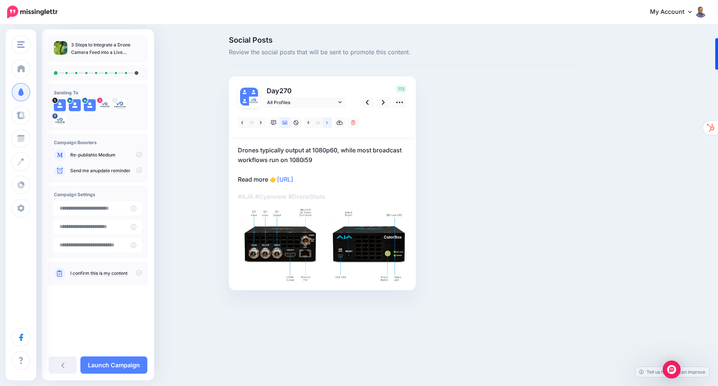
click at [326, 123] on link at bounding box center [327, 122] width 9 height 11
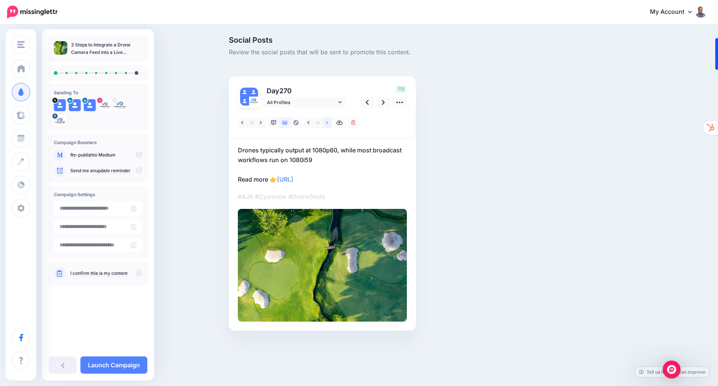
click at [326, 123] on link at bounding box center [327, 122] width 9 height 11
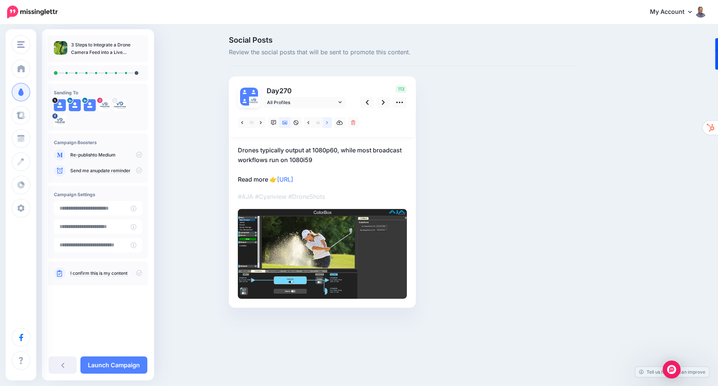
click at [326, 123] on link at bounding box center [327, 122] width 9 height 11
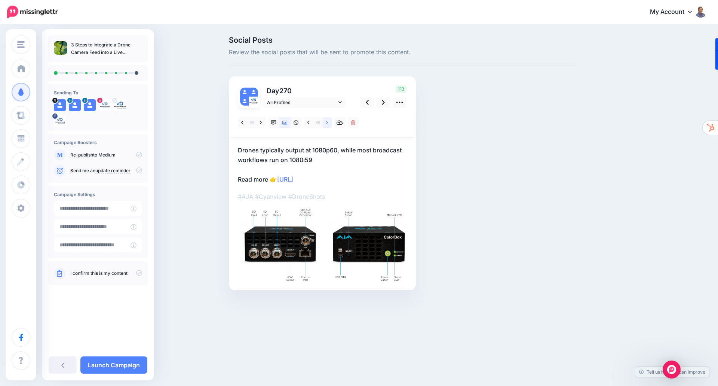
click at [326, 123] on link at bounding box center [327, 122] width 9 height 11
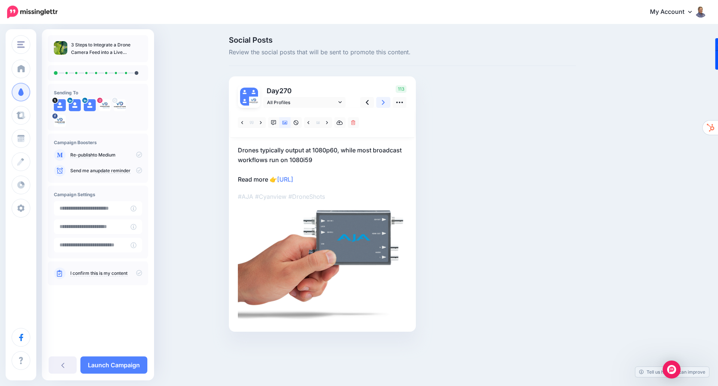
click at [383, 105] on icon at bounding box center [383, 102] width 3 height 8
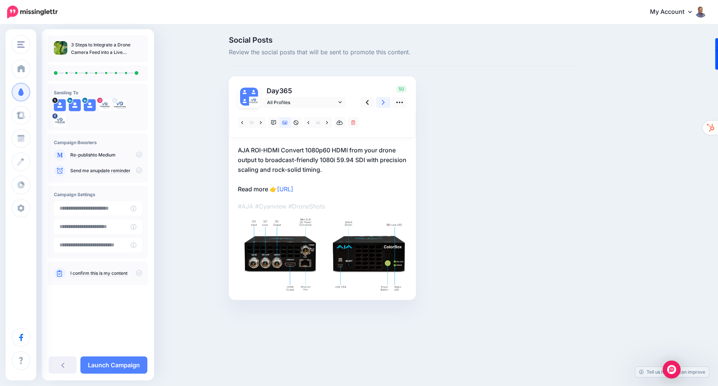
click at [380, 101] on link at bounding box center [383, 102] width 14 height 11
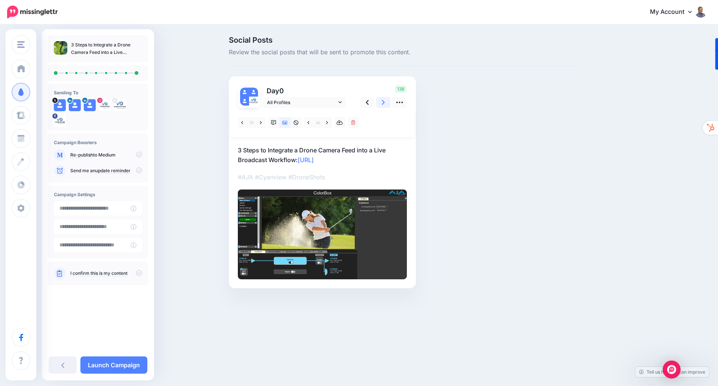
click at [380, 101] on link at bounding box center [383, 102] width 14 height 11
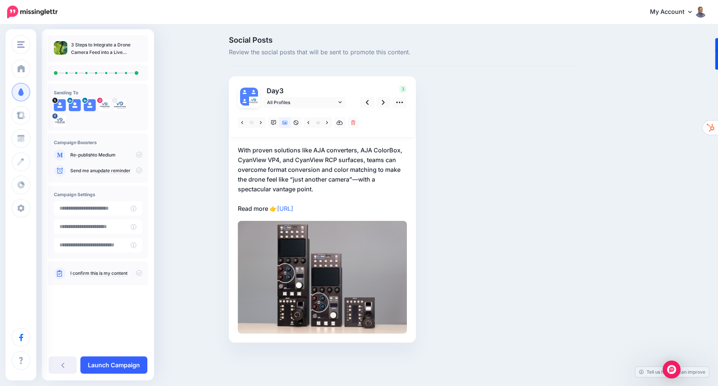
click at [140, 362] on link "Launch Campaign" at bounding box center [113, 364] width 67 height 17
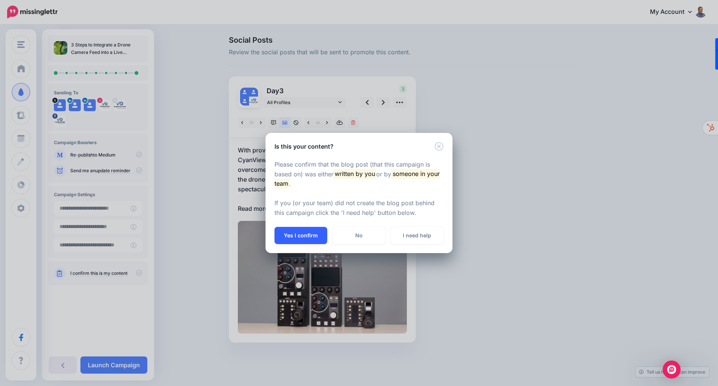
click at [303, 236] on button "Yes I confirm" at bounding box center [301, 235] width 53 height 17
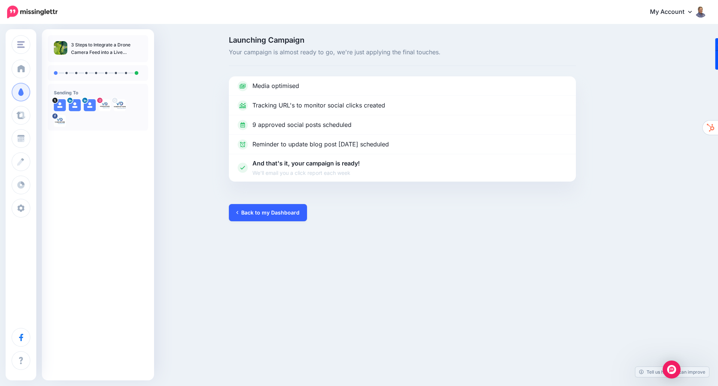
click at [258, 211] on link "Back to my Dashboard" at bounding box center [268, 212] width 78 height 17
